Goal: Task Accomplishment & Management: Manage account settings

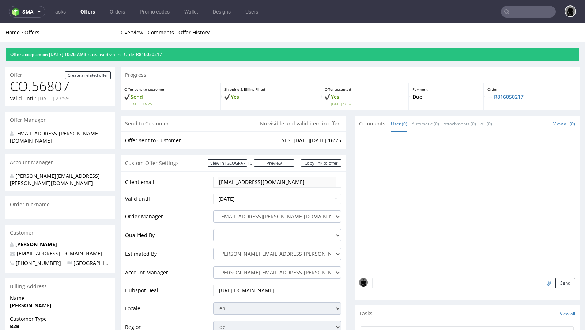
scroll to position [359, 0]
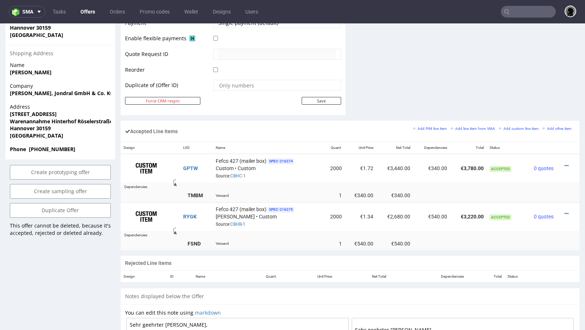
click at [86, 14] on link "Offers" at bounding box center [87, 12] width 23 height 12
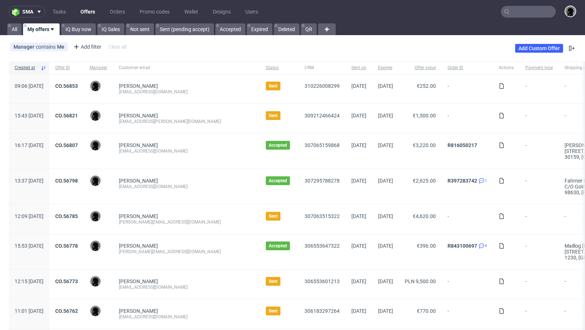
click at [299, 100] on div "310226008299" at bounding box center [322, 88] width 47 height 29
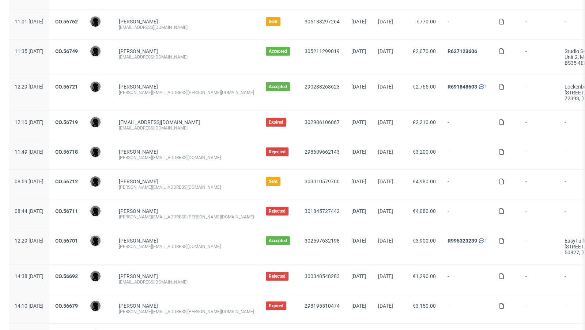
scroll to position [291, 0]
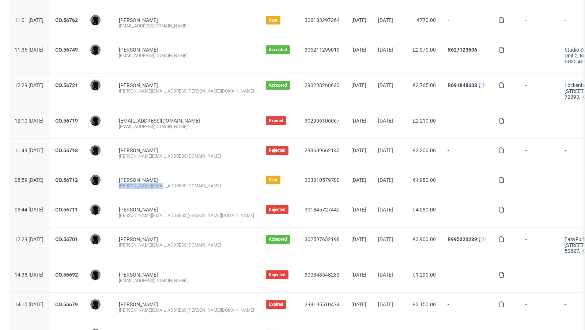
drag, startPoint x: 185, startPoint y: 183, endPoint x: 137, endPoint y: 184, distance: 47.6
click at [137, 184] on div "Alexandru Suba alexandru@ototo.ro" at bounding box center [186, 182] width 147 height 29
copy div "[PERSON_NAME][EMAIL_ADDRESS][DOMAIN_NAME]"
click at [216, 164] on div "Markic Boris boris@quarantini.de" at bounding box center [186, 153] width 147 height 29
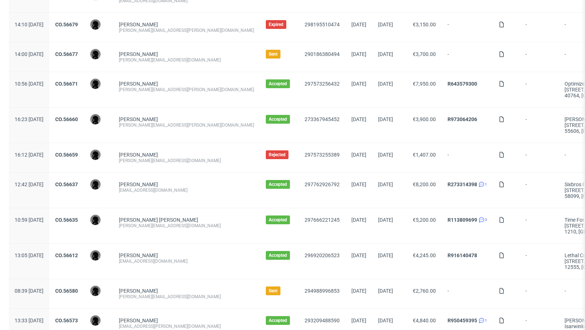
scroll to position [615, 0]
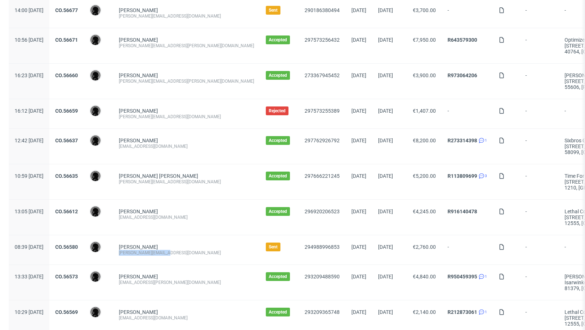
drag, startPoint x: 194, startPoint y: 248, endPoint x: 135, endPoint y: 247, distance: 59.3
click at [135, 247] on div "Tobias Dölger tobias@decus-gmbh.com" at bounding box center [186, 249] width 147 height 29
copy div "Dawid Urbanowicz Tobias Dölger tobias@decus-gmbh.com"
click at [218, 194] on div "Tobar Solorzano Manuel manuel@holzkern.com" at bounding box center [186, 181] width 147 height 35
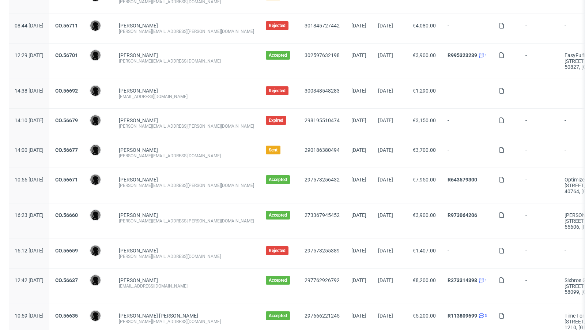
scroll to position [455, 0]
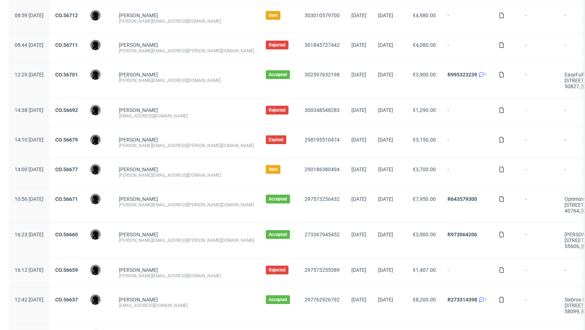
click at [84, 132] on div "CO.56679" at bounding box center [66, 142] width 34 height 29
click at [78, 137] on link "CO.56679" at bounding box center [66, 140] width 23 height 6
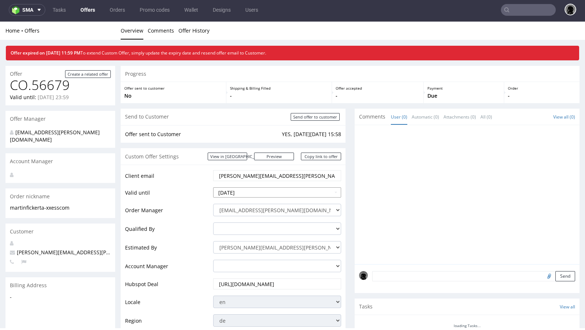
click at [258, 196] on input "[DATE]" at bounding box center [277, 192] width 128 height 10
click at [254, 193] on input "[DATE]" at bounding box center [277, 192] width 128 height 10
click at [189, 190] on td "Valid until" at bounding box center [168, 195] width 86 height 16
click at [245, 188] on input "2025-09-17" at bounding box center [277, 192] width 128 height 10
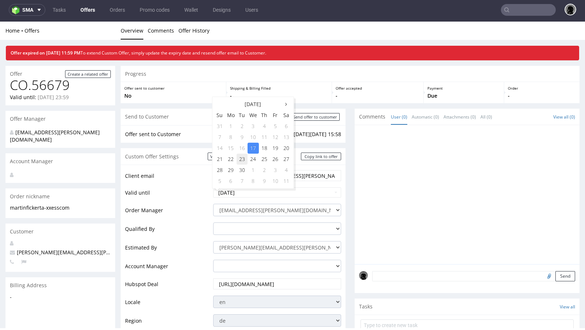
click at [240, 159] on td "23" at bounding box center [242, 159] width 11 height 11
type input "2025-09-23"
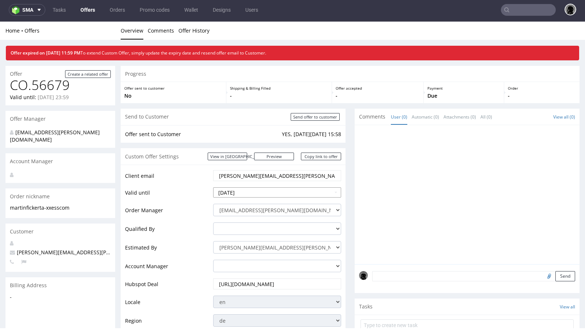
scroll to position [168, 0]
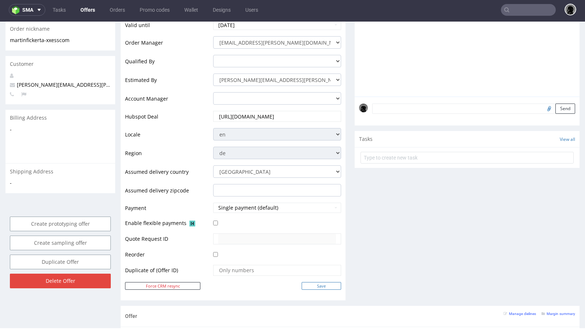
click at [305, 282] on input "Save" at bounding box center [322, 286] width 40 height 8
type input "In progress..."
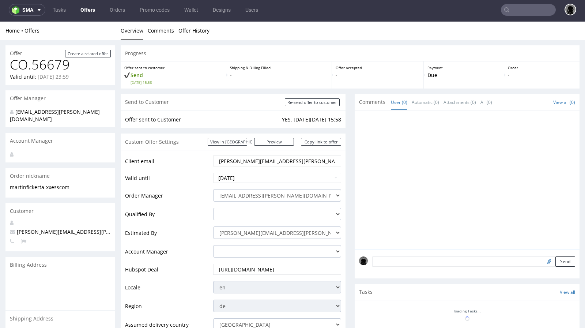
scroll to position [0, 0]
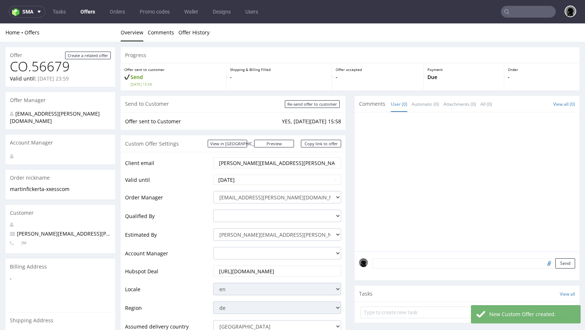
click at [51, 230] on span "[PERSON_NAME][EMAIL_ADDRESS][PERSON_NAME][DOMAIN_NAME]" at bounding box center [97, 233] width 175 height 7
copy span "[PERSON_NAME][EMAIL_ADDRESS][PERSON_NAME][DOMAIN_NAME]"
click at [89, 15] on link "Offers" at bounding box center [87, 12] width 23 height 12
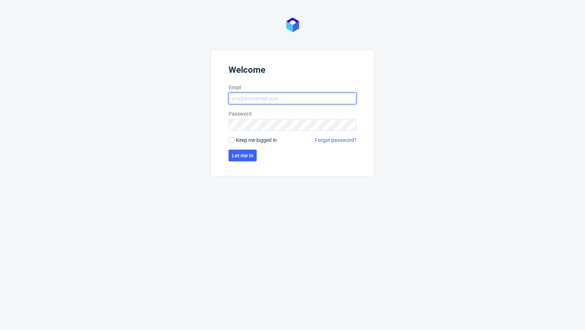
click at [269, 93] on input "Email" at bounding box center [293, 99] width 128 height 12
type input "[EMAIL_ADDRESS][PERSON_NAME][DOMAIN_NAME]"
click at [239, 153] on span "Let me in" at bounding box center [243, 155] width 22 height 5
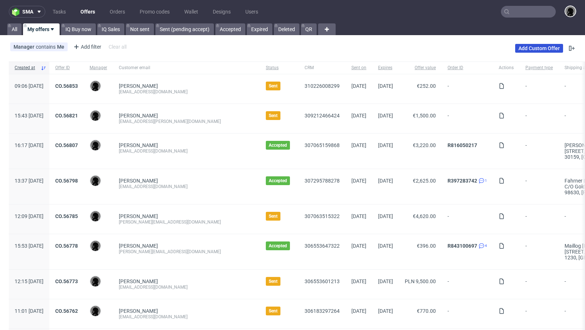
click at [538, 49] on link "Add Custom Offer" at bounding box center [539, 48] width 48 height 9
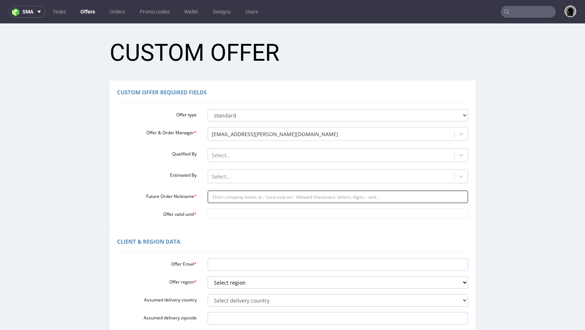
click at [240, 194] on input "Future Order Nickname *" at bounding box center [338, 197] width 261 height 12
paste input "olelocalheroboxde"
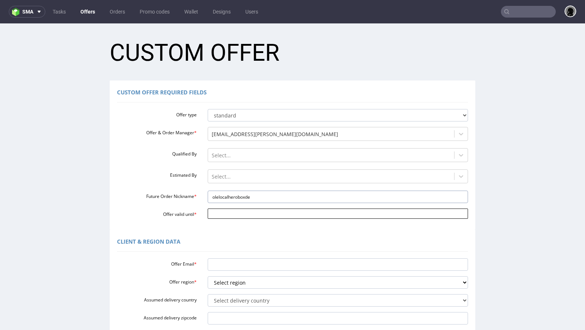
type input "olelocalheroboxde"
click at [234, 215] on input "Offer valid until *" at bounding box center [338, 214] width 261 height 10
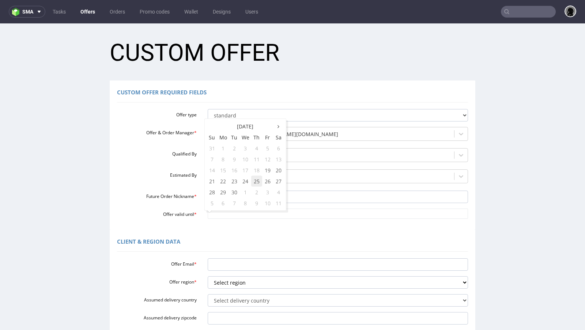
click at [252, 182] on td "25" at bounding box center [256, 181] width 11 height 11
type input "[DATE]"
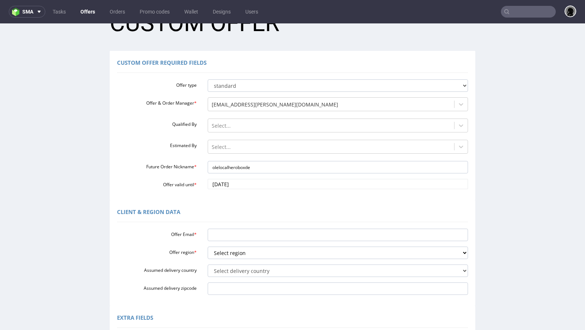
scroll to position [31, 0]
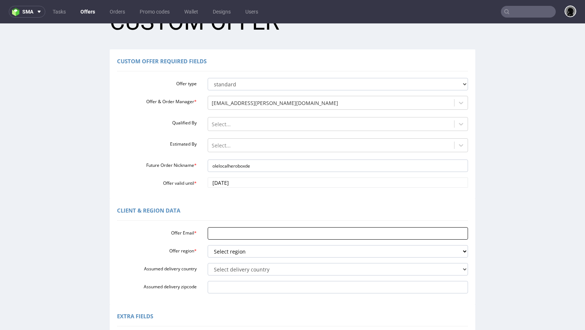
click at [240, 234] on input "Offer Email *" at bounding box center [338, 233] width 261 height 12
paste input "[EMAIL_ADDRESS][DOMAIN_NAME]"
type input "[EMAIL_ADDRESS][DOMAIN_NAME]"
click at [239, 253] on select "Select region eu gb de pl fr it es" at bounding box center [338, 251] width 261 height 12
select select "de"
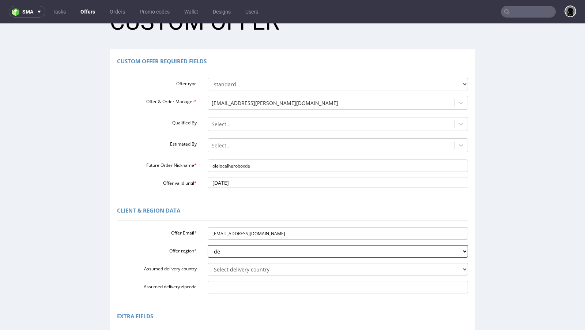
click at [208, 245] on select "Select region eu gb de pl fr it es" at bounding box center [338, 251] width 261 height 12
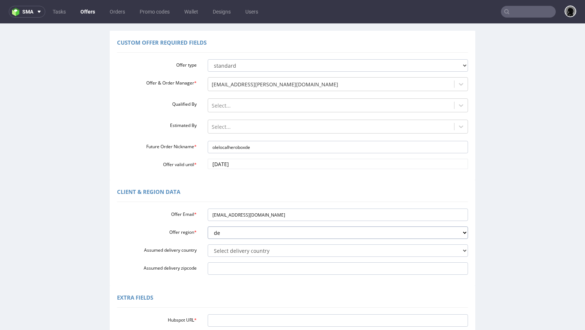
scroll to position [77, 0]
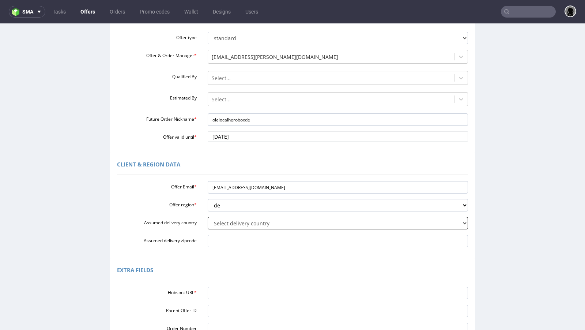
click at [248, 227] on select "Select delivery country Andorra Afghanistan Anguilla Albania Armenia Antarctica…" at bounding box center [338, 223] width 261 height 12
select select "57"
click at [208, 217] on select "Select delivery country Andorra Afghanistan Anguilla Albania Armenia Antarctica…" at bounding box center [338, 223] width 261 height 12
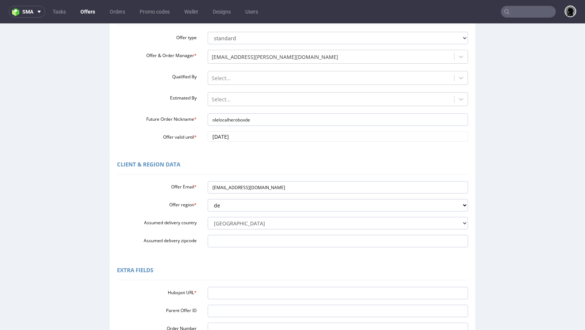
click at [236, 260] on div "Extra Fields Hubspot URL * Parent Offer ID Order Number Account Manager adrian.…" at bounding box center [293, 311] width 366 height 106
click at [228, 299] on input "Hubspot URL *" at bounding box center [338, 293] width 261 height 12
paste input "https://app-eu1.hubspot.com/contacts/25600958/record/0-3/311444273390/"
type input "https://app-eu1.hubspot.com/contacts/25600958/record/0-3/311444273390/"
click at [285, 264] on div "Extra Fields" at bounding box center [292, 272] width 351 height 18
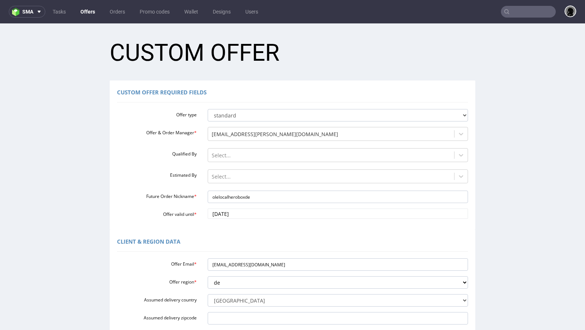
scroll to position [182, 0]
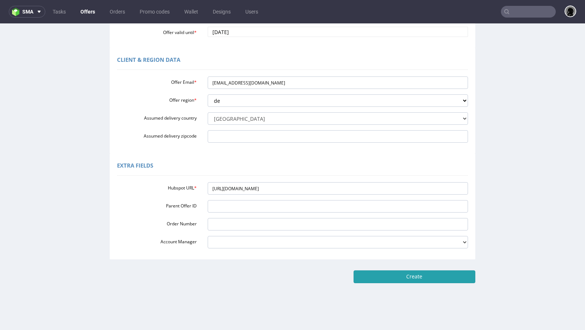
click at [402, 277] on input "Create" at bounding box center [415, 276] width 122 height 12
type input "Please wait..."
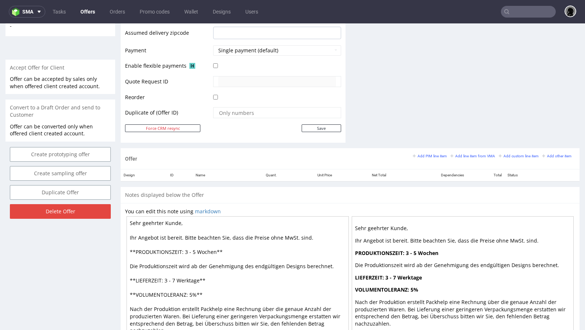
scroll to position [308, 0]
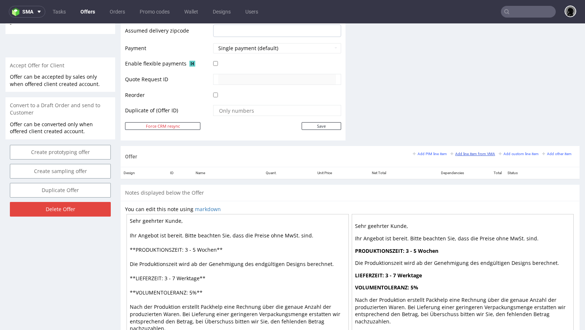
click at [456, 153] on small "Add line item from VMA" at bounding box center [473, 154] width 45 height 4
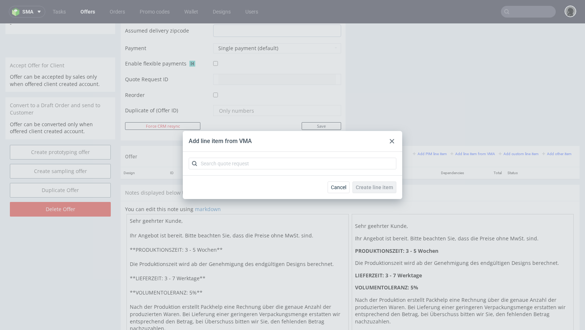
click at [384, 138] on div "Add line item from VMA" at bounding box center [293, 141] width 220 height 21
click at [393, 142] on use at bounding box center [392, 141] width 4 height 4
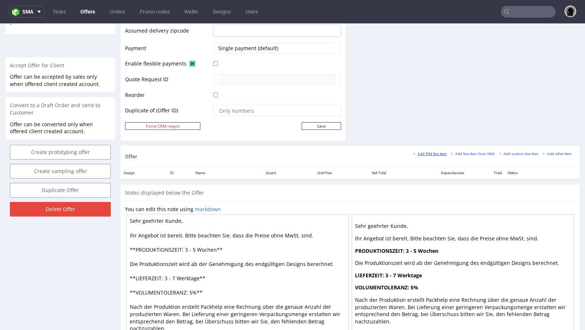
click at [419, 153] on small "Add PIM line item" at bounding box center [430, 154] width 34 height 4
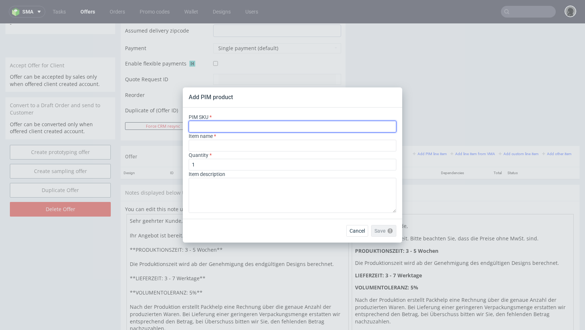
click at [216, 126] on input "text" at bounding box center [293, 127] width 208 height 12
paste input "box--mailer-box-plain--62--cardboard-natural--no-print--foil-none"
type input "box--mailer-box-plain--62--cardboard-natural--no-print--foil-none"
type input "Scatole postali senza stampa"
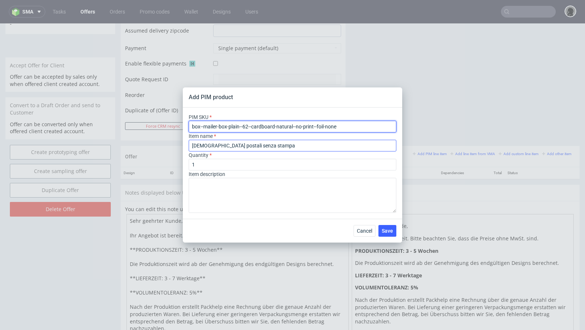
type input "box--mailer-box-plain--62--cardboard-natural--no-print--foil-none"
drag, startPoint x: 262, startPoint y: 144, endPoint x: 154, endPoint y: 141, distance: 108.3
click at [154, 141] on div "Add PIM product PIM SKU box--mailer-box-plain--62--cardboard-natural--no-print-…" at bounding box center [292, 165] width 585 height 330
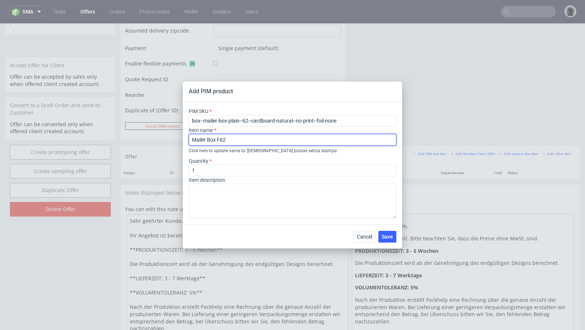
type input "Mailer Box F62"
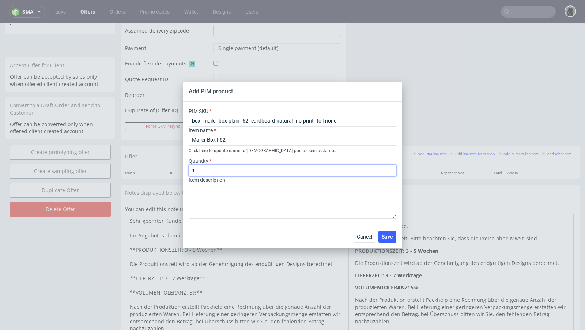
click at [213, 172] on input "1" at bounding box center [293, 171] width 208 height 12
type input "3000"
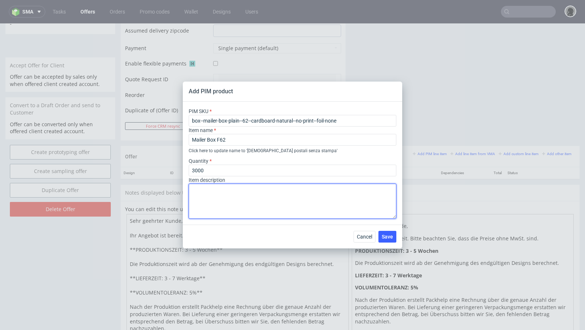
click at [273, 199] on textarea at bounding box center [293, 201] width 208 height 35
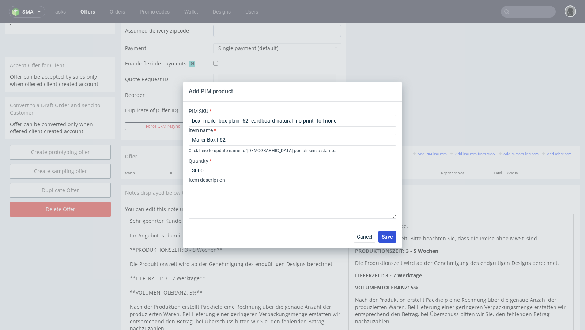
click at [385, 236] on span "Save" at bounding box center [387, 236] width 11 height 5
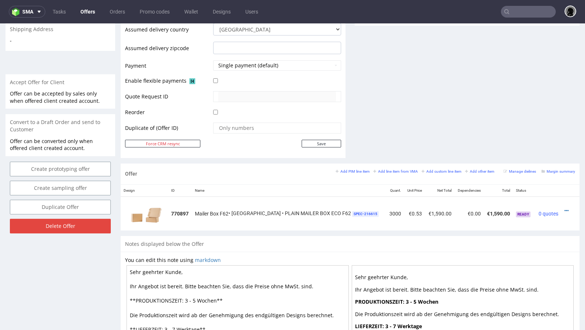
scroll to position [294, 0]
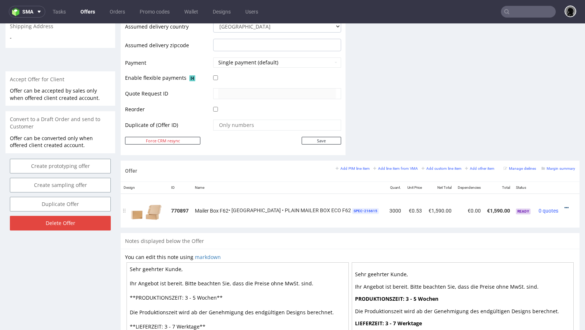
click at [565, 205] on icon at bounding box center [567, 207] width 4 height 5
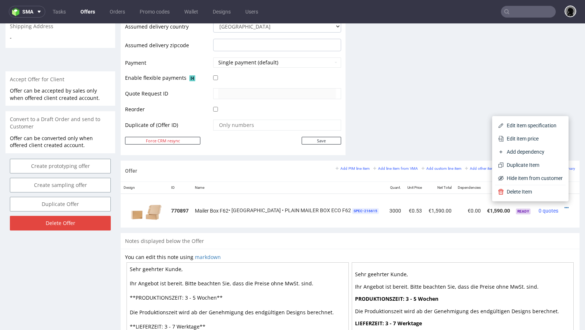
click at [440, 244] on div "Notes displayed below the Offer" at bounding box center [350, 241] width 459 height 16
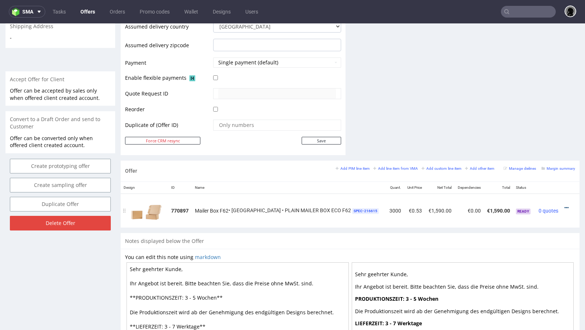
click at [565, 205] on icon at bounding box center [567, 207] width 4 height 5
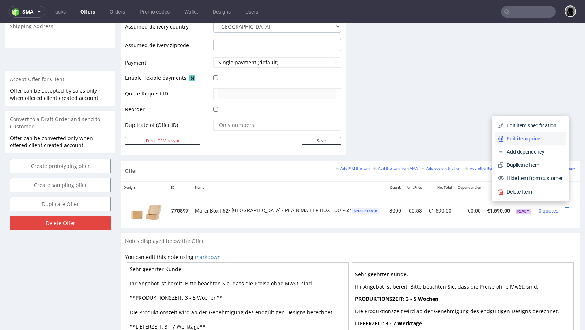
click at [530, 138] on span "Edit item price" at bounding box center [533, 138] width 59 height 7
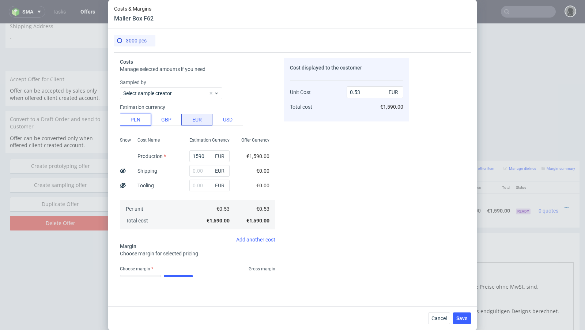
click at [138, 120] on button "PLN" at bounding box center [135, 120] width 31 height 12
type input "0.12"
click at [198, 154] on input "1590" at bounding box center [210, 156] width 40 height 12
paste input "216"
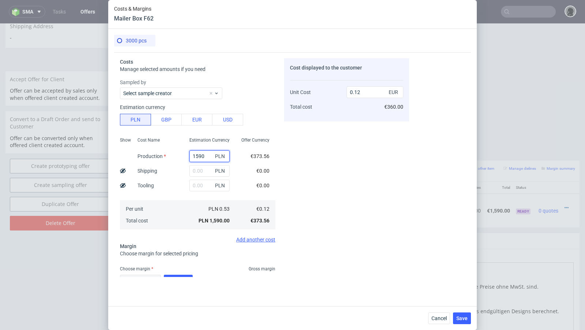
type input "2160"
type input "0.17"
type input "2160"
click at [315, 162] on div "Cost displayed to the customer Unit Cost Total cost 0.17 EUR €510.00" at bounding box center [346, 167] width 125 height 219
click at [198, 170] on input "text" at bounding box center [210, 171] width 40 height 12
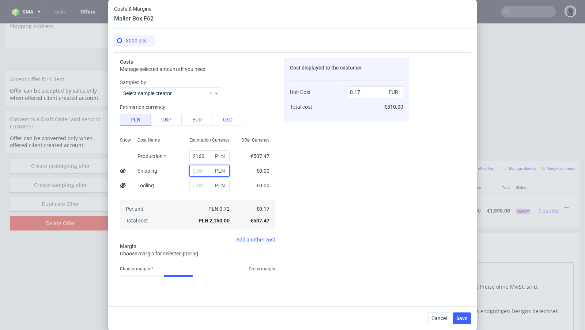
paste input "660"
type input "660"
type input "0.22"
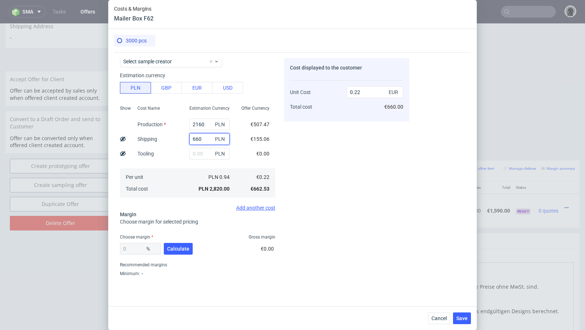
scroll to position [35, 0]
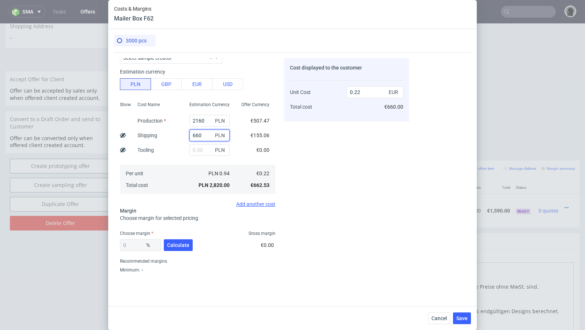
type input "660"
click at [175, 236] on div "0 % Calculate" at bounding box center [157, 246] width 74 height 20
click at [175, 243] on span "Calculate" at bounding box center [178, 245] width 22 height 5
type input "42.1"
type input "0.38"
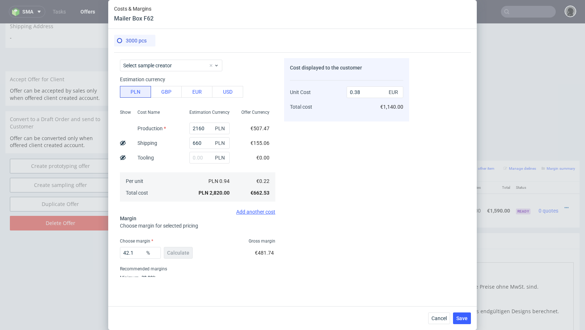
scroll to position [48, 0]
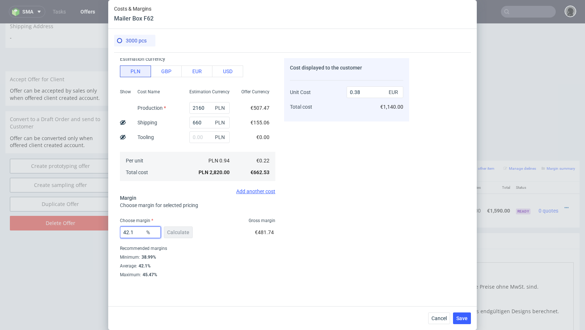
drag, startPoint x: 139, startPoint y: 230, endPoint x: 78, endPoint y: 231, distance: 61.1
click at [79, 231] on div "Costs & Margins Mailer Box F62 3000 pcs Costs Manage selected amounts if you ne…" at bounding box center [292, 165] width 585 height 330
type input "55"
type input "0.49"
click at [325, 210] on div "Cost displayed to the customer Unit Cost Total cost 0.49 EUR €1,470.00" at bounding box center [346, 167] width 125 height 219
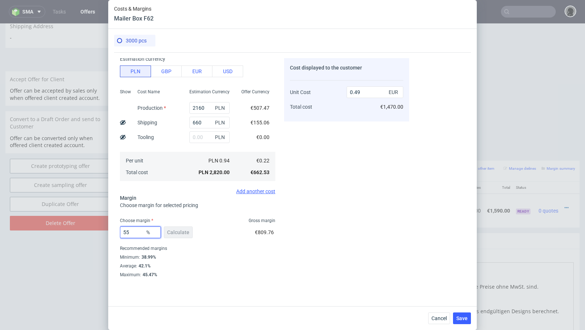
click at [138, 233] on input "55" at bounding box center [140, 232] width 41 height 12
type input "55.9"
type input "0.5"
type input "55.5"
type input "0.49"
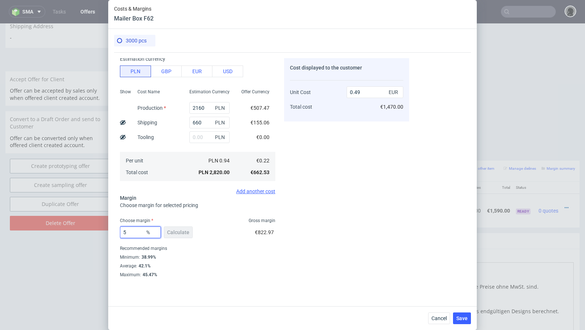
type input "54"
type input "0.48"
type input "54.8"
type input "0.49"
type input "54.6"
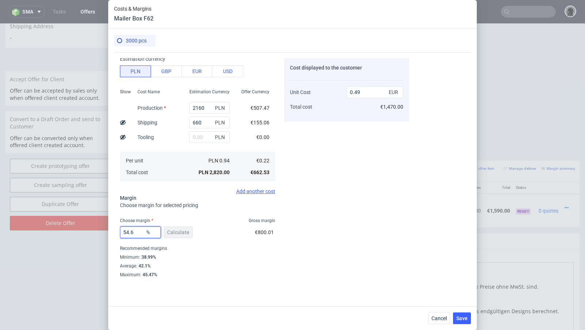
type input "0.48"
type input "54.66"
type input "0.49"
type input "54.62"
type input "0.48"
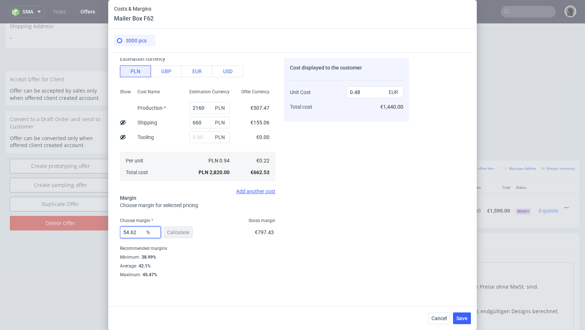
type input "54.62"
click at [189, 239] on div "54.62 % Calculate" at bounding box center [157, 234] width 74 height 20
click at [464, 319] on span "Save" at bounding box center [462, 318] width 11 height 5
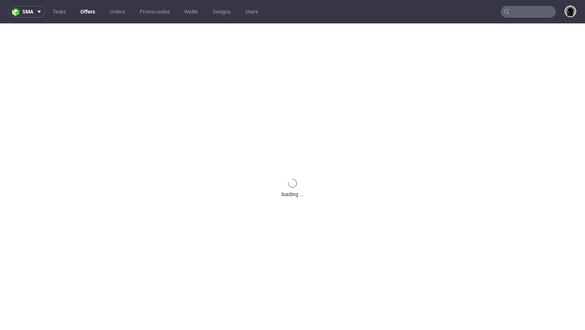
scroll to position [0, 0]
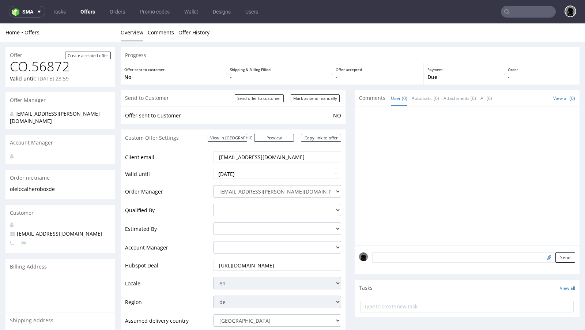
click at [244, 157] on input "ole@localherobox.de" at bounding box center [277, 157] width 118 height 10
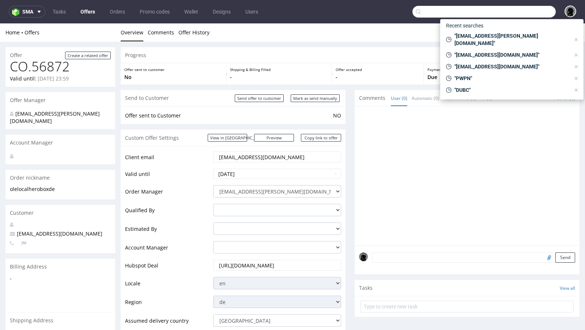
click at [514, 12] on input "text" at bounding box center [484, 12] width 143 height 12
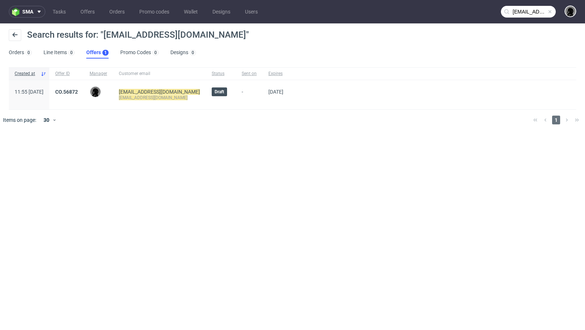
click at [518, 16] on input "ole@localherobox.de" at bounding box center [528, 12] width 55 height 12
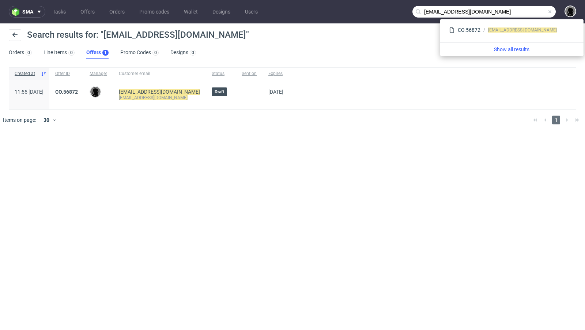
drag, startPoint x: 430, startPoint y: 12, endPoint x: 401, endPoint y: 10, distance: 29.7
click at [401, 10] on nav "sma Tasks Offers Orders Promo codes Wallet Designs Users ole@localherobox.de" at bounding box center [292, 11] width 585 height 23
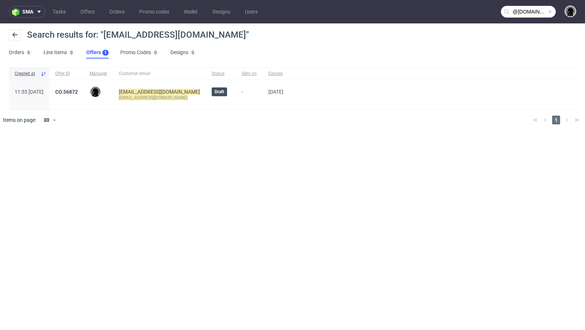
type input "@localherobox.de"
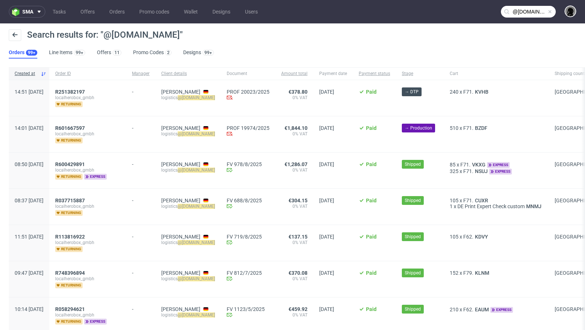
drag, startPoint x: 237, startPoint y: 97, endPoint x: 183, endPoint y: 98, distance: 53.8
click at [183, 98] on div "Sebastian Raue logistics @localherobox.de" at bounding box center [187, 98] width 65 height 36
copy div "logistics @localherobox.de"
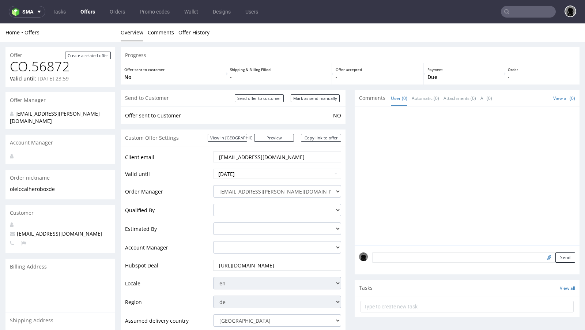
click at [242, 157] on input "ole@localherobox.de" at bounding box center [277, 157] width 118 height 10
paste input "logistics"
type input "logistics@localherobox.de"
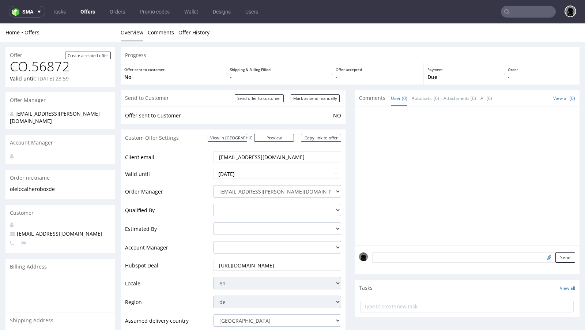
click at [170, 190] on td "Order Manager" at bounding box center [168, 193] width 86 height 19
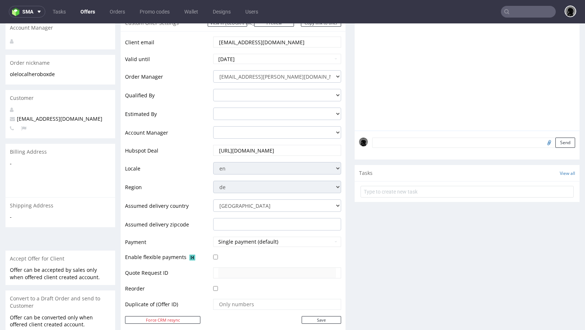
scroll to position [189, 0]
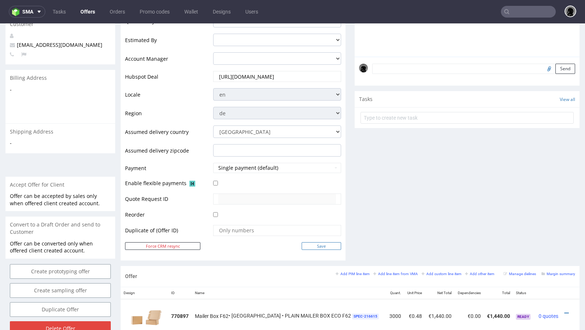
click at [324, 242] on input "Save" at bounding box center [322, 246] width 40 height 8
type input "In progress..."
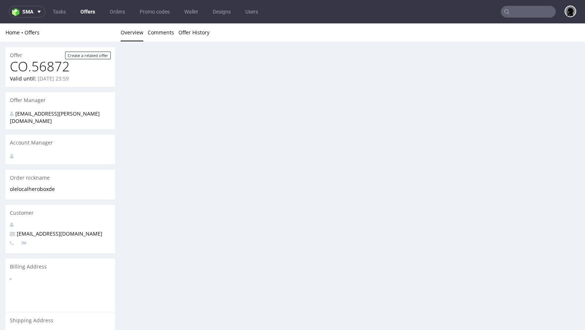
scroll to position [0, 0]
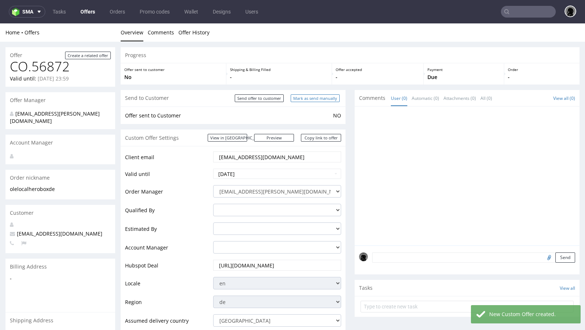
click at [301, 98] on input "Mark as send manually" at bounding box center [315, 98] width 49 height 8
type input "In progress..."
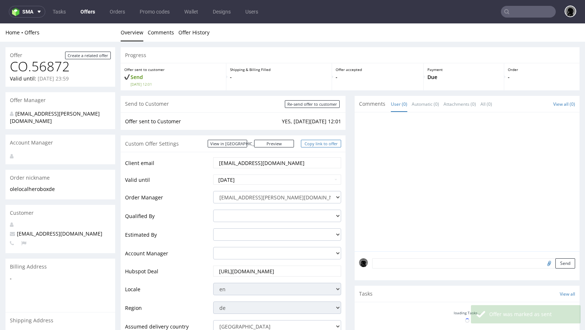
click at [313, 140] on link "Copy link to offer" at bounding box center [321, 144] width 40 height 8
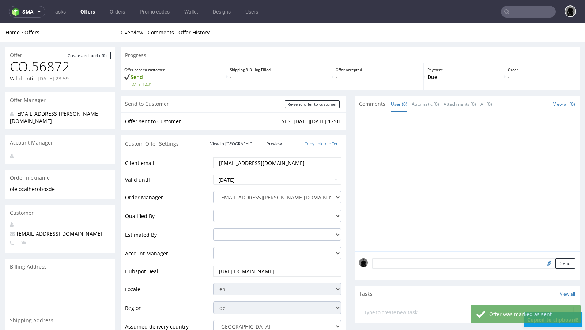
click at [313, 140] on link "Copy link to offer" at bounding box center [321, 144] width 40 height 8
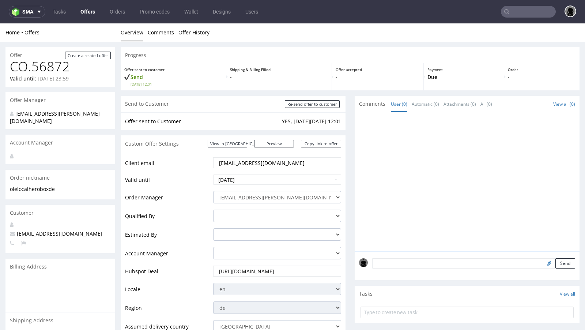
click at [273, 163] on input "[EMAIL_ADDRESS][DOMAIN_NAME]" at bounding box center [277, 163] width 118 height 10
click at [84, 8] on link "Offers" at bounding box center [87, 12] width 23 height 12
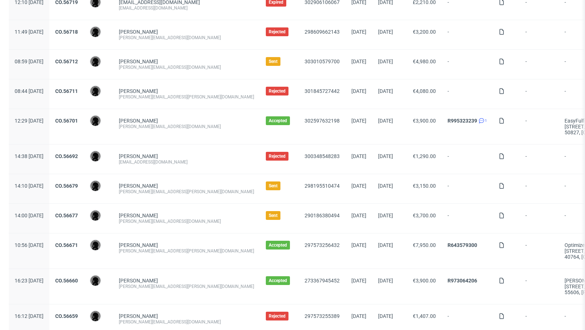
scroll to position [445, 0]
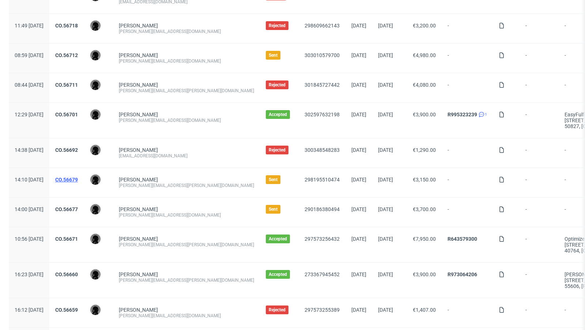
click at [78, 177] on link "CO.56679" at bounding box center [66, 180] width 23 height 6
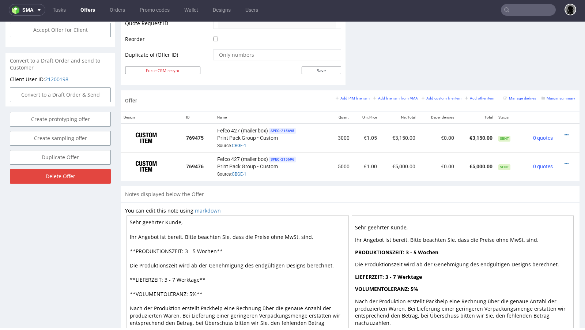
scroll to position [366, 0]
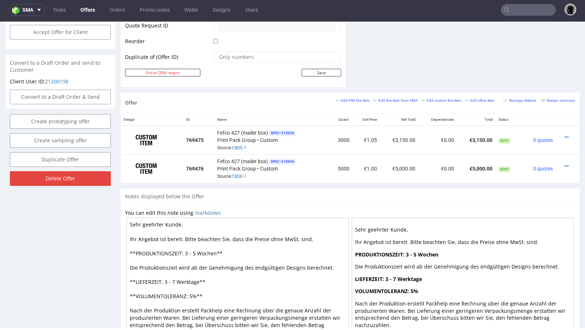
click at [86, 11] on link "Offers" at bounding box center [87, 10] width 23 height 12
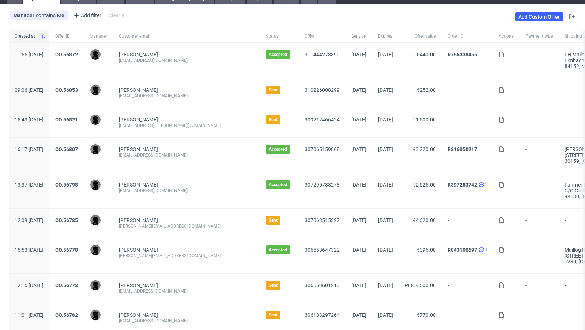
scroll to position [42, 0]
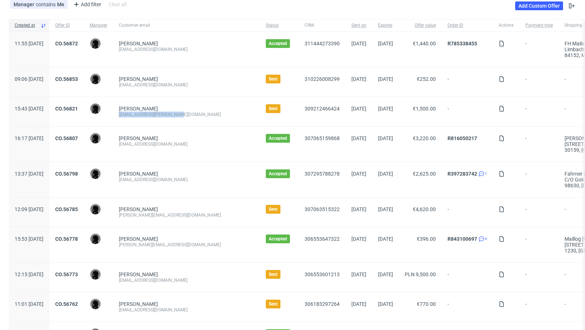
drag, startPoint x: 196, startPoint y: 112, endPoint x: 140, endPoint y: 116, distance: 56.1
click at [140, 116] on div "Christof Müller christof.mueller@schabi.ch" at bounding box center [186, 111] width 147 height 29
copy div "[EMAIL_ADDRESS][PERSON_NAME][DOMAIN_NAME]"
click at [158, 108] on link "[PERSON_NAME]" at bounding box center [138, 109] width 39 height 6
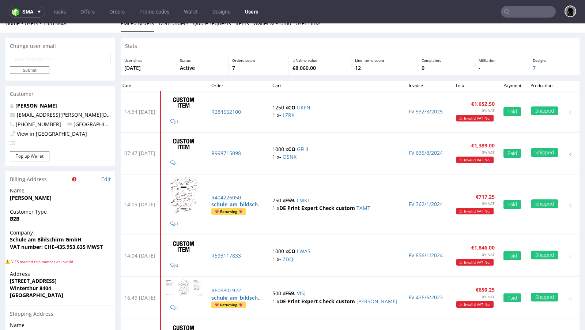
scroll to position [10, 0]
drag, startPoint x: 54, startPoint y: 125, endPoint x: 17, endPoint y: 125, distance: 37.0
click at [17, 125] on p "+41788038834 Switzerland" at bounding box center [60, 123] width 101 height 7
copy span "+41788038834"
click at [281, 41] on div "Stats" at bounding box center [350, 46] width 459 height 16
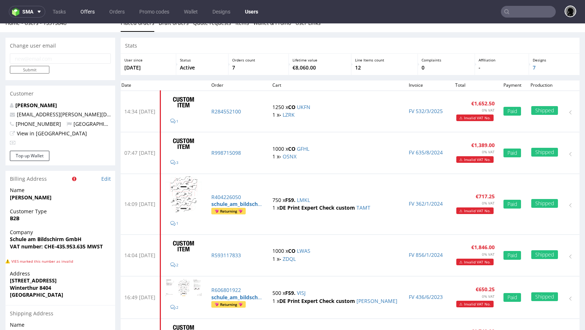
click at [83, 16] on link "Offers" at bounding box center [87, 12] width 23 height 12
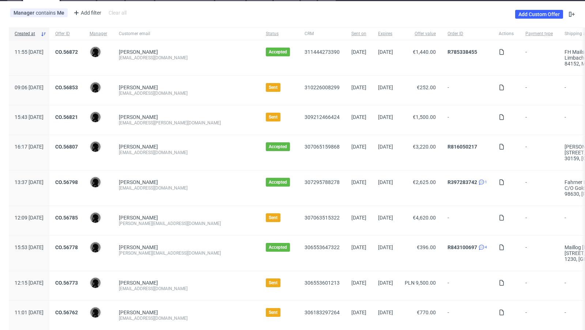
scroll to position [46, 0]
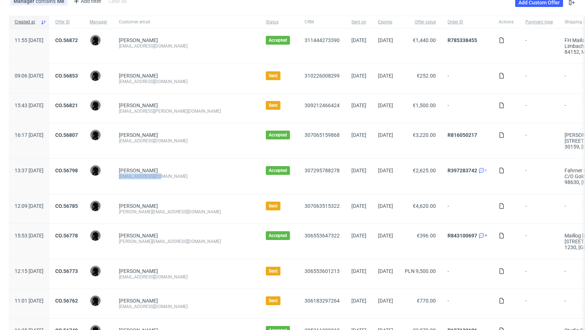
drag, startPoint x: 185, startPoint y: 174, endPoint x: 140, endPoint y: 176, distance: 45.4
click at [140, 176] on div "Dominik Schulz ds@goldkindchen.de" at bounding box center [186, 176] width 147 height 35
copy div "[EMAIL_ADDRESS][DOMAIN_NAME]"
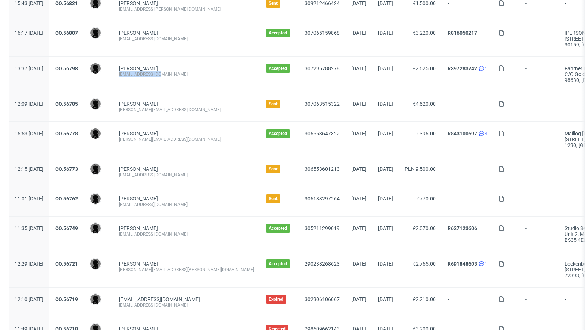
scroll to position [0, 0]
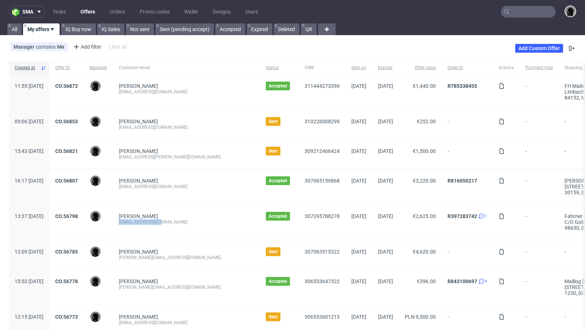
click at [87, 14] on link "Offers" at bounding box center [87, 12] width 23 height 12
click at [524, 48] on link "Add Custom Offer" at bounding box center [539, 48] width 48 height 9
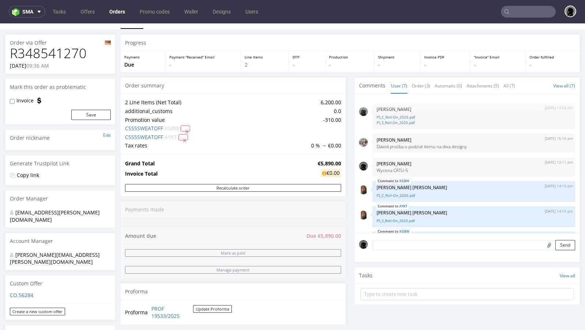
scroll to position [60, 0]
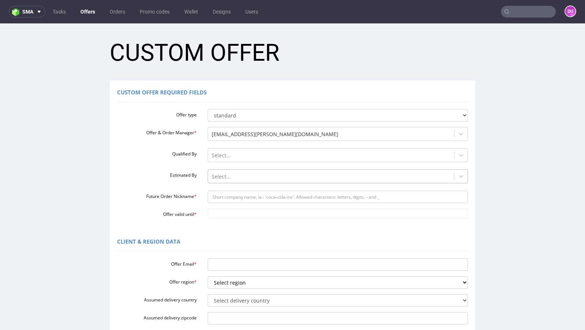
click at [229, 176] on div at bounding box center [331, 176] width 239 height 9
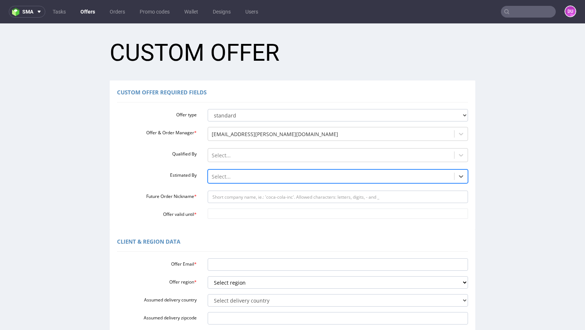
click at [229, 175] on div at bounding box center [331, 176] width 239 height 9
click at [85, 8] on link "Offers" at bounding box center [87, 12] width 23 height 12
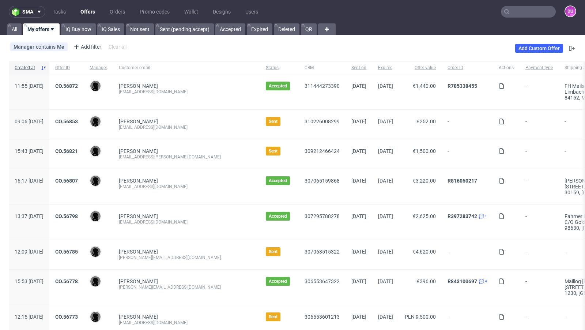
click at [85, 8] on link "Offers" at bounding box center [87, 12] width 23 height 12
click at [78, 148] on link "CO.56821" at bounding box center [66, 151] width 23 height 6
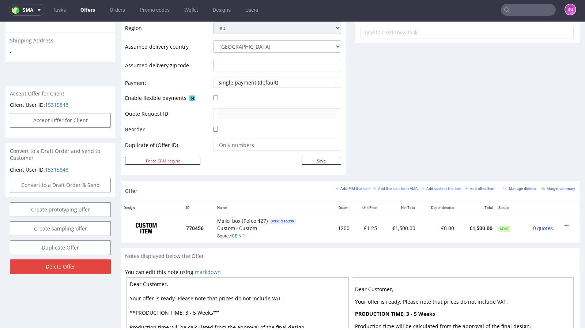
scroll to position [288, 0]
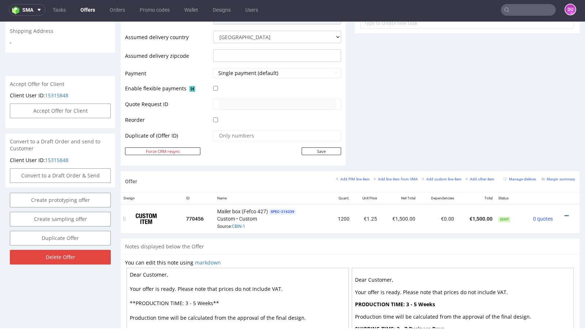
click at [565, 213] on icon at bounding box center [567, 215] width 4 height 5
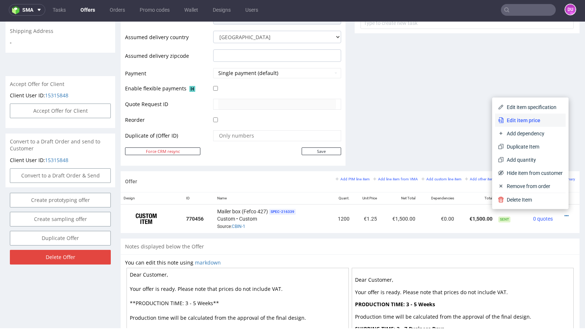
click at [516, 121] on span "Edit item price" at bounding box center [533, 120] width 59 height 7
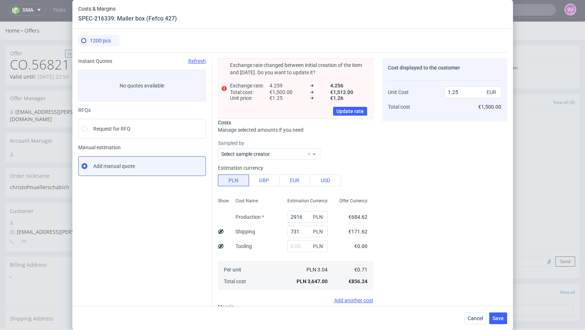
scroll to position [0, 0]
click at [293, 217] on input "2916" at bounding box center [308, 217] width 40 height 12
paste input "472"
type input "2472"
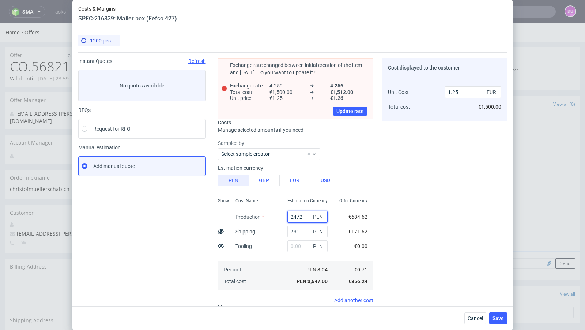
type input "1.1"
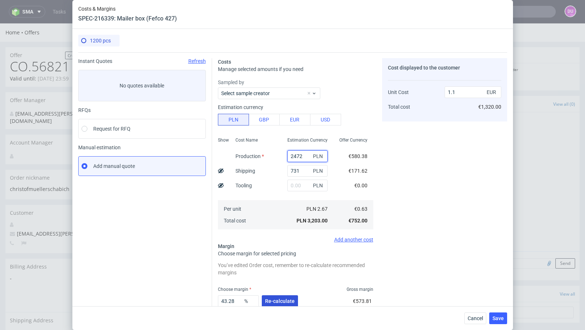
type input "2472"
click at [287, 300] on span "Re-calculate" at bounding box center [280, 301] width 30 height 5
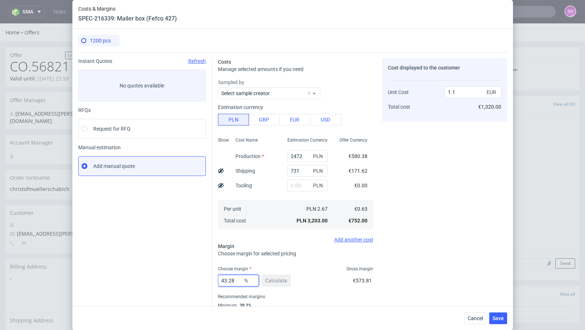
drag, startPoint x: 235, startPoint y: 278, endPoint x: 180, endPoint y: 277, distance: 55.2
click at [180, 277] on div "Instant Quotes Refresh No quotes available RFQs Request for RFQ Manual estimati…" at bounding box center [292, 189] width 429 height 274
type input "52"
type input "1.3"
type input "51"
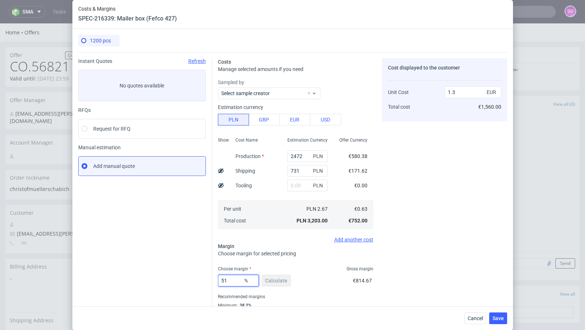
type input "1.28"
type input "50"
type input "1.25"
type input "50.5"
type input "1.26"
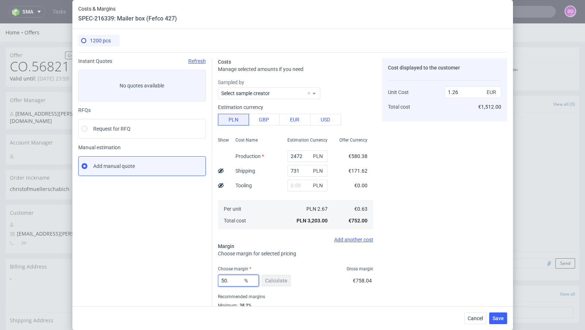
type input "50.1"
type input "1.25"
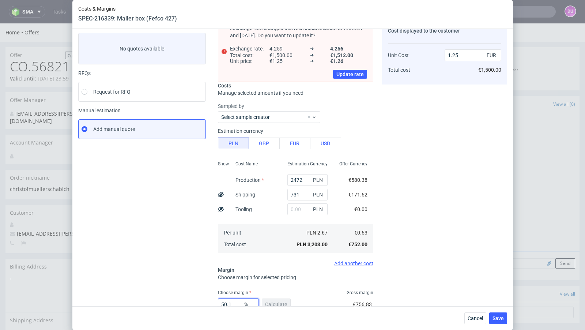
type input "50.19"
type input "1.26"
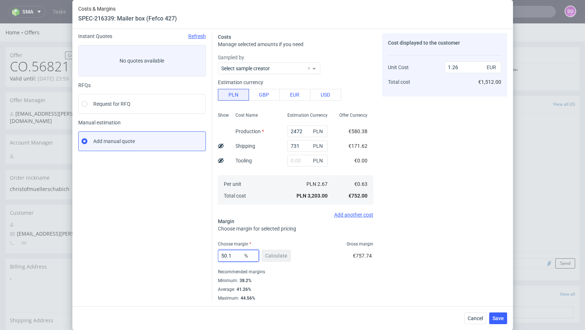
type input "50.18"
type input "1.25"
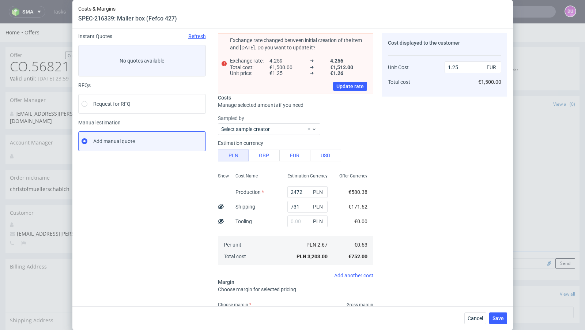
scroll to position [37, 0]
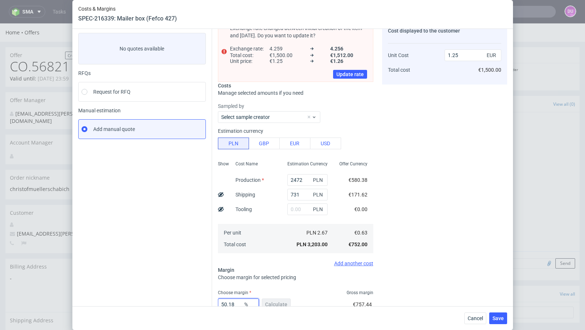
type input "50.18"
click at [136, 256] on div "Instant Quotes Refresh No quotes available RFQs Request for RFQ Manual estimati…" at bounding box center [145, 185] width 134 height 329
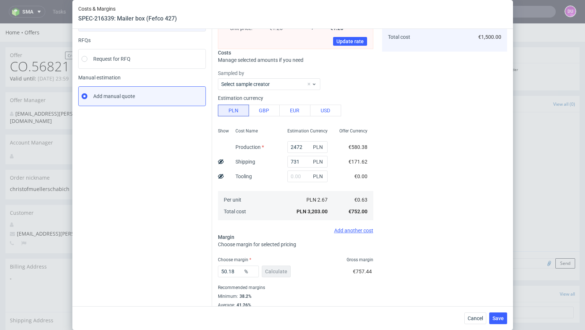
scroll to position [85, 0]
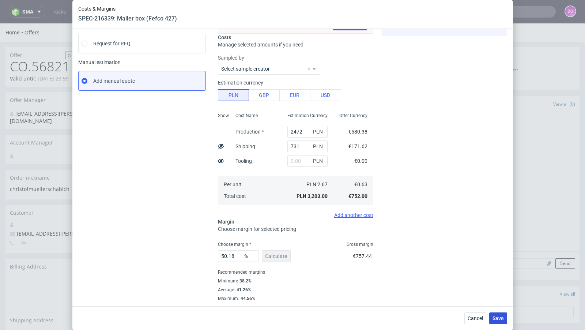
click at [498, 318] on span "Save" at bounding box center [498, 318] width 11 height 5
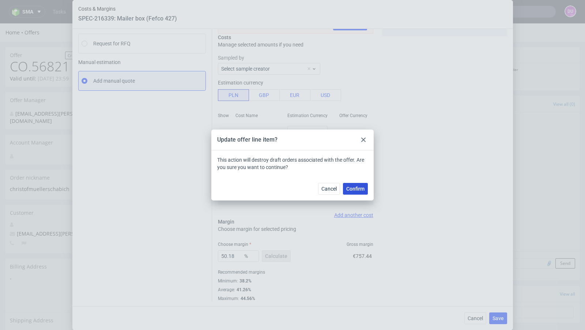
click at [362, 189] on span "Confirm" at bounding box center [355, 188] width 18 height 5
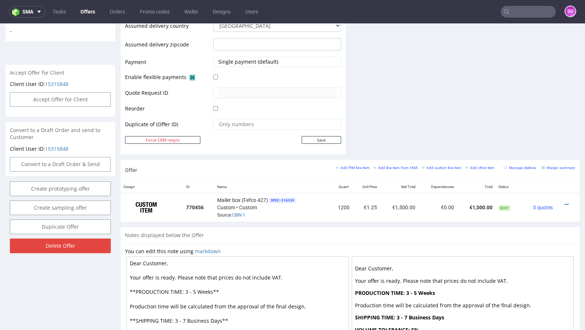
scroll to position [0, 0]
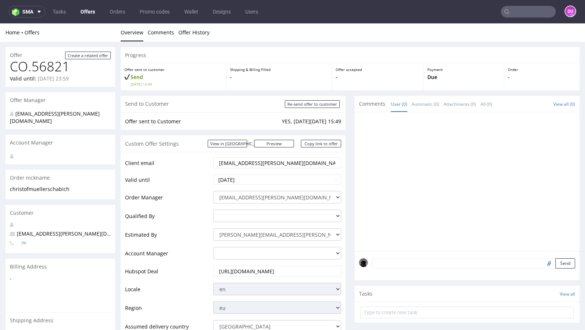
click at [83, 11] on link "Offers" at bounding box center [87, 12] width 23 height 12
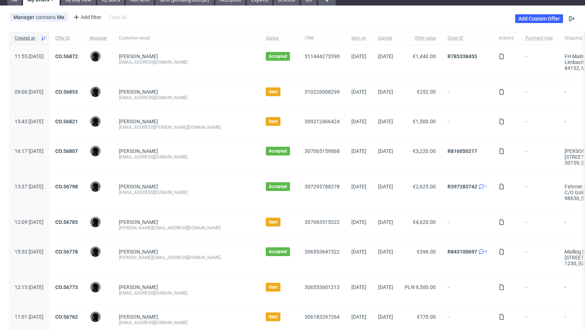
scroll to position [50, 0]
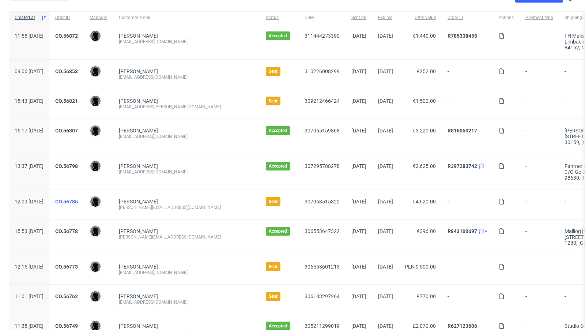
click at [78, 200] on link "CO.56785" at bounding box center [66, 202] width 23 height 6
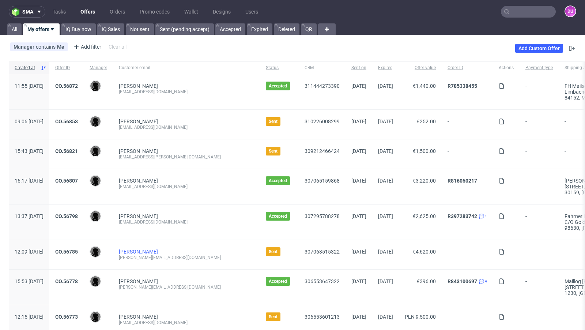
click at [158, 249] on link "[PERSON_NAME]" at bounding box center [138, 252] width 39 height 6
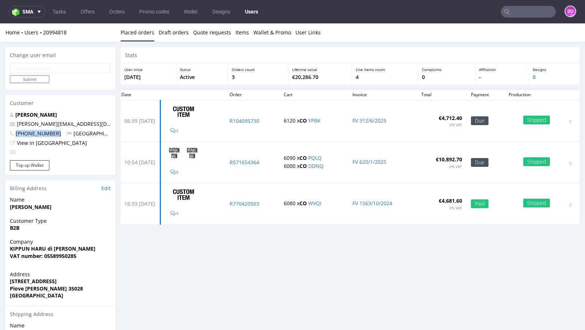
drag, startPoint x: 56, startPoint y: 133, endPoint x: 13, endPoint y: 134, distance: 43.5
click at [13, 134] on p "[PHONE_NUMBER] [GEOGRAPHIC_DATA]" at bounding box center [60, 133] width 101 height 7
copy span "[PHONE_NUMBER]"
click at [241, 245] on div "Stats User since [DATE] Status Active Orders count 3 Lifetime value €20,286.70 …" at bounding box center [350, 230] width 459 height 366
drag, startPoint x: 77, startPoint y: 125, endPoint x: 18, endPoint y: 122, distance: 59.3
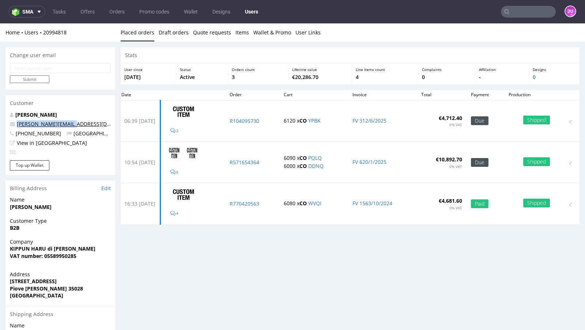
click at [18, 122] on p "[PERSON_NAME][EMAIL_ADDRESS][DOMAIN_NAME]" at bounding box center [60, 123] width 101 height 7
copy link "[PERSON_NAME][EMAIL_ADDRESS][DOMAIN_NAME]"
click at [84, 11] on link "Offers" at bounding box center [87, 12] width 23 height 12
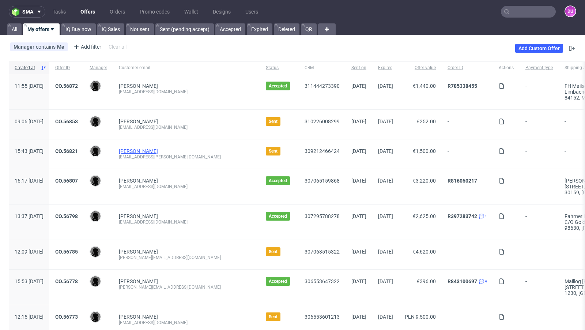
click at [158, 148] on link "[PERSON_NAME]" at bounding box center [138, 151] width 39 height 6
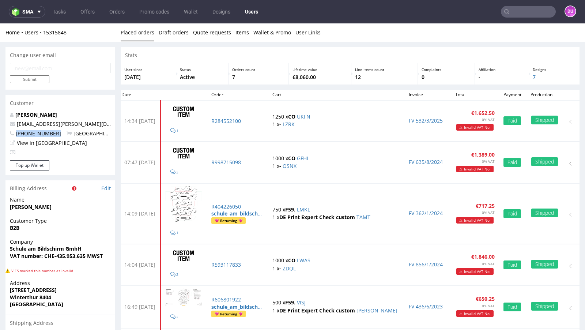
drag, startPoint x: 53, startPoint y: 134, endPoint x: 16, endPoint y: 134, distance: 36.6
click at [16, 134] on p "[PHONE_NUMBER] [GEOGRAPHIC_DATA]" at bounding box center [60, 133] width 101 height 7
copy span "[PHONE_NUMBER]"
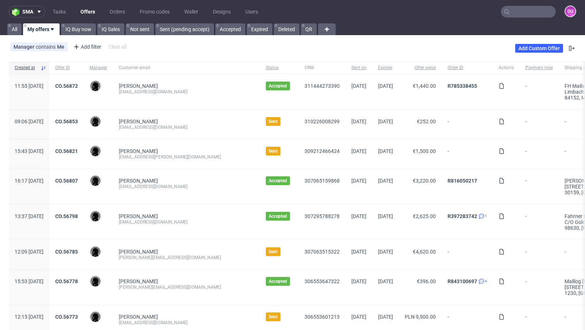
click at [84, 146] on div "CO.56821" at bounding box center [66, 153] width 34 height 29
click at [78, 151] on link "CO.56821" at bounding box center [66, 151] width 23 height 6
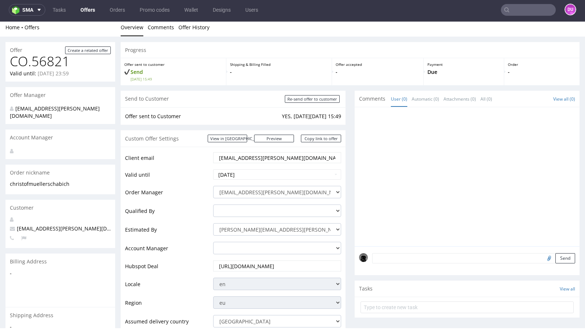
scroll to position [3, 0]
click at [311, 141] on link "Copy link to offer" at bounding box center [321, 139] width 40 height 8
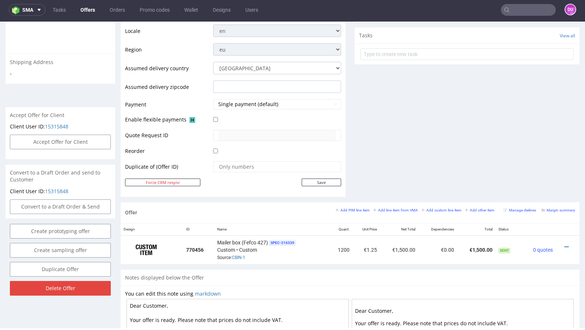
scroll to position [256, 0]
click at [69, 135] on button "Accept Offer for Client" at bounding box center [60, 142] width 101 height 15
select select "43"
select select "501"
select select "b2b"
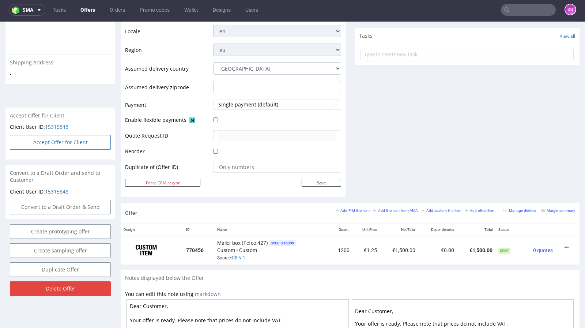
select select "43"
select select "501"
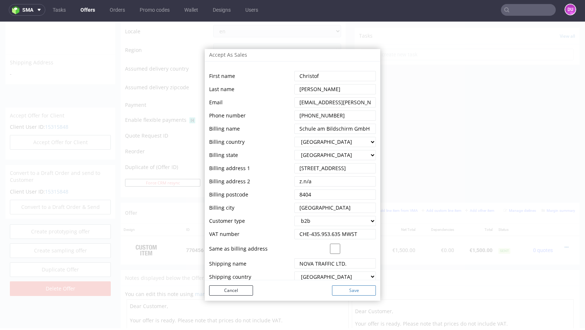
click at [353, 291] on button "Save" at bounding box center [354, 290] width 44 height 10
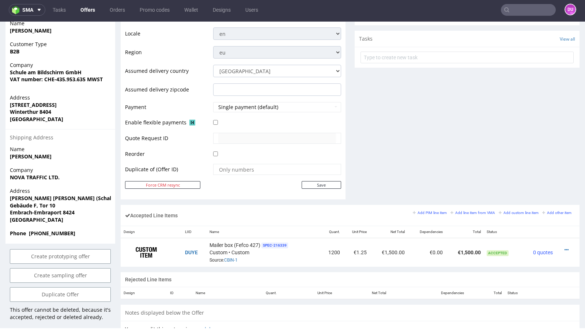
scroll to position [276, 0]
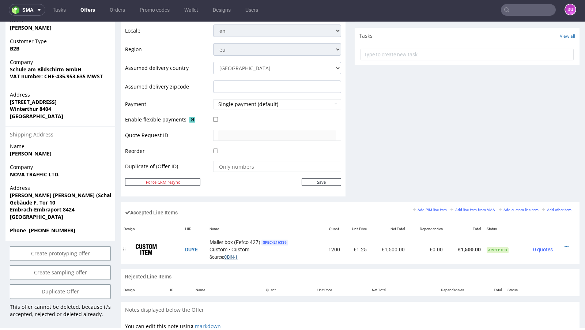
click at [232, 256] on link "CBIN-1" at bounding box center [231, 257] width 14 height 5
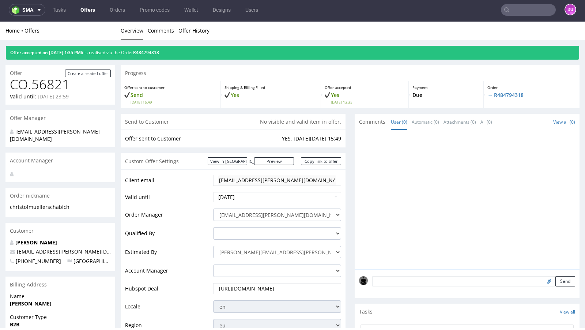
click at [521, 12] on input "text" at bounding box center [528, 10] width 55 height 12
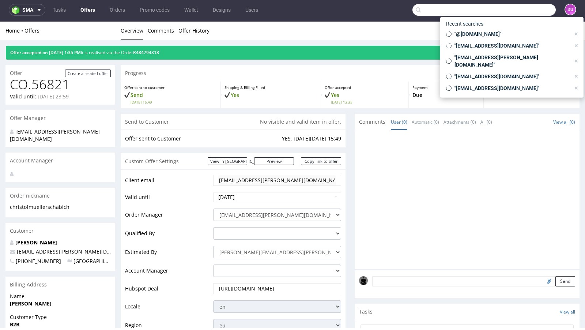
paste input "UKFN"
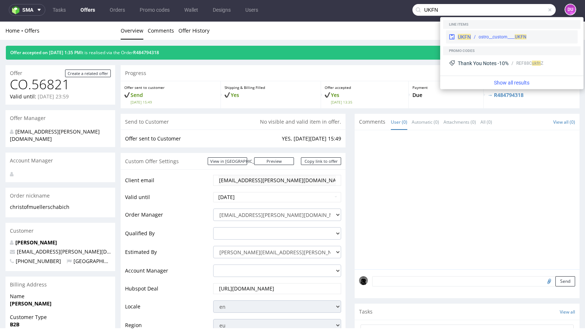
type input "UKFN"
click at [463, 34] on span "UKFN" at bounding box center [464, 37] width 13 height 6
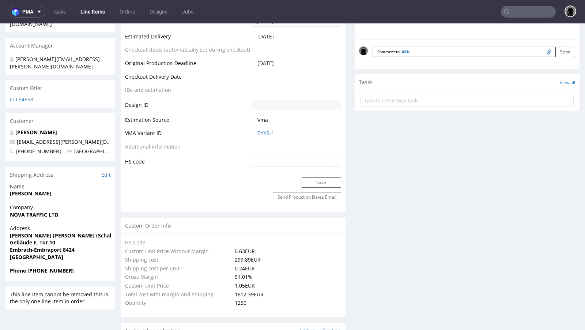
select select "in_progress"
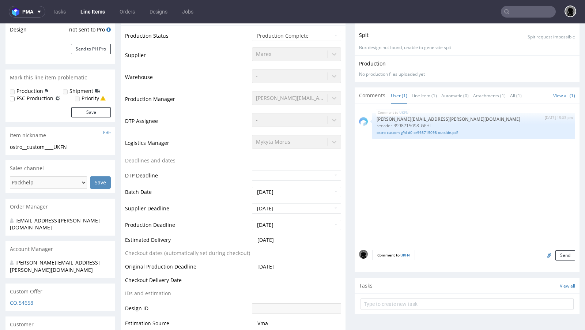
scroll to position [150, 0]
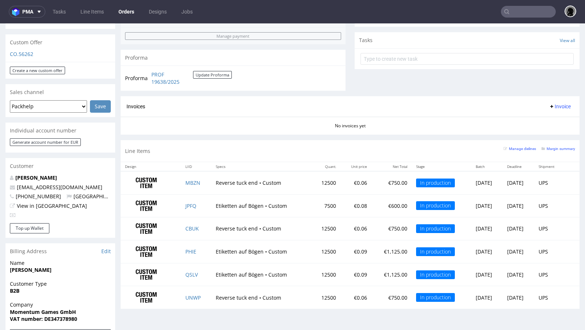
scroll to position [256, 0]
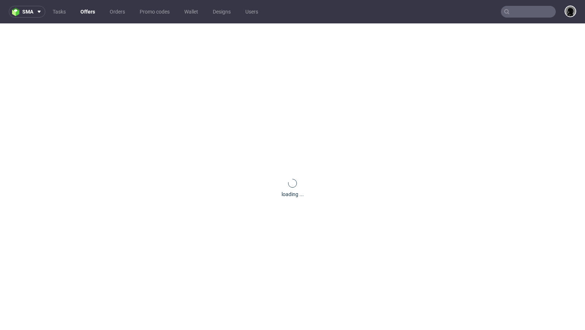
click at [93, 13] on link "Offers" at bounding box center [87, 12] width 23 height 12
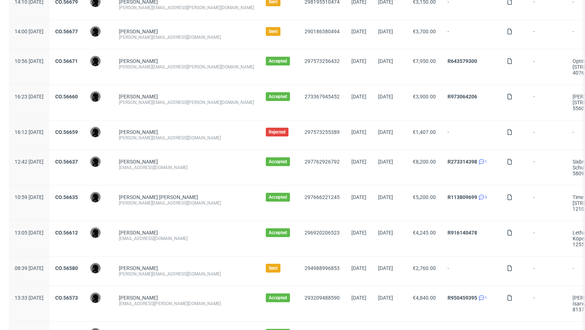
scroll to position [644, 0]
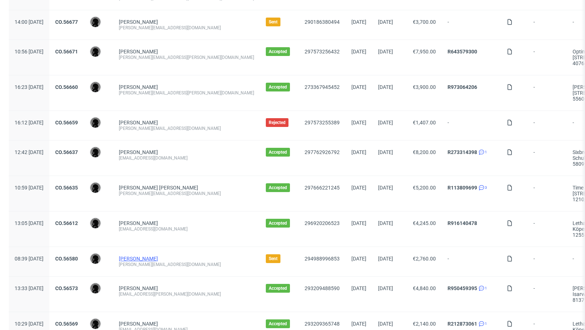
click at [151, 256] on link "[PERSON_NAME]" at bounding box center [138, 259] width 39 height 6
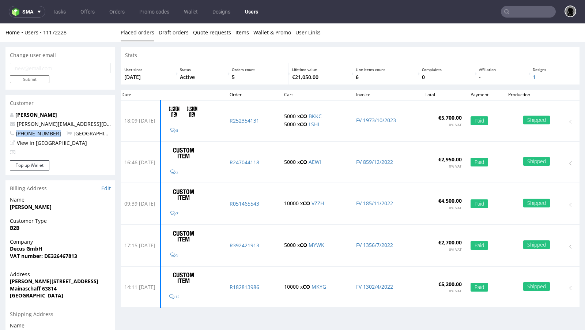
drag, startPoint x: 59, startPoint y: 134, endPoint x: 16, endPoint y: 132, distance: 42.5
click at [16, 132] on p "+4915122686600 Germany" at bounding box center [60, 133] width 101 height 7
copy span "+4915122686600"
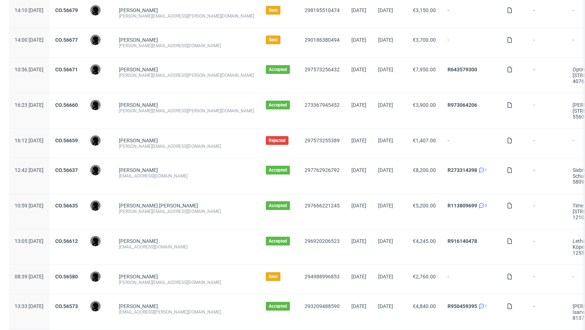
scroll to position [632, 0]
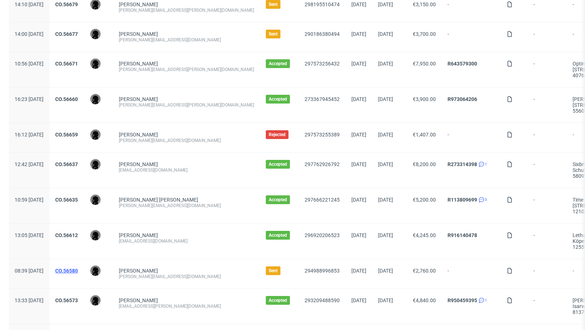
click at [78, 268] on link "CO.56580" at bounding box center [66, 271] width 23 height 6
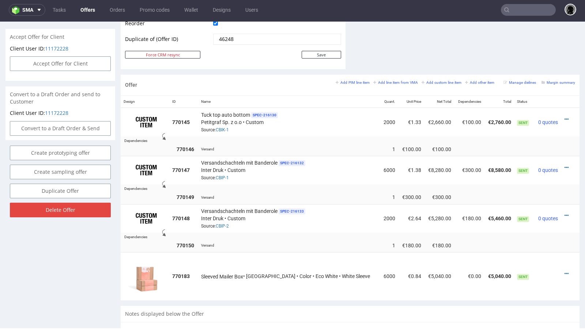
scroll to position [386, 0]
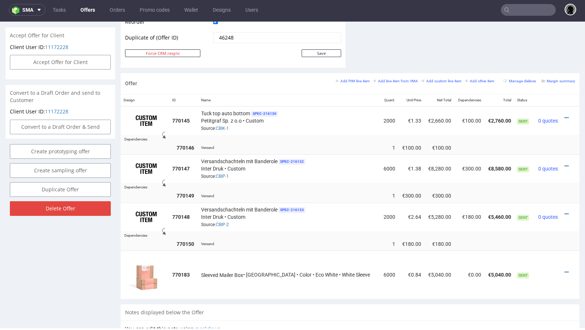
click at [90, 10] on link "Offers" at bounding box center [87, 10] width 23 height 12
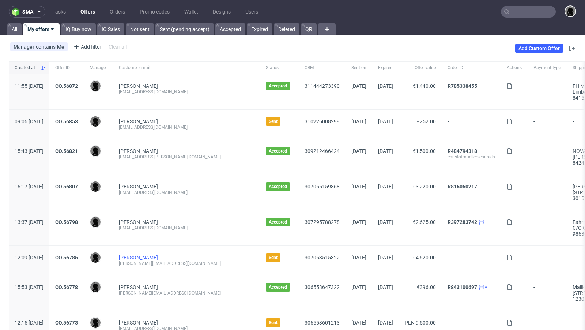
click at [158, 255] on link "Anna Mazzonetto" at bounding box center [138, 258] width 39 height 6
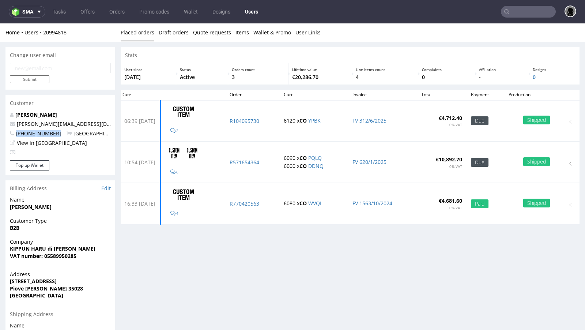
drag, startPoint x: 57, startPoint y: 134, endPoint x: 17, endPoint y: 133, distance: 39.9
click at [17, 133] on p "+393519928684 Italy" at bounding box center [60, 133] width 101 height 7
copy span "+393519928684"
drag, startPoint x: 76, startPoint y: 124, endPoint x: 18, endPoint y: 123, distance: 58.2
click at [18, 123] on p "[PERSON_NAME][EMAIL_ADDRESS][DOMAIN_NAME]" at bounding box center [60, 123] width 101 height 7
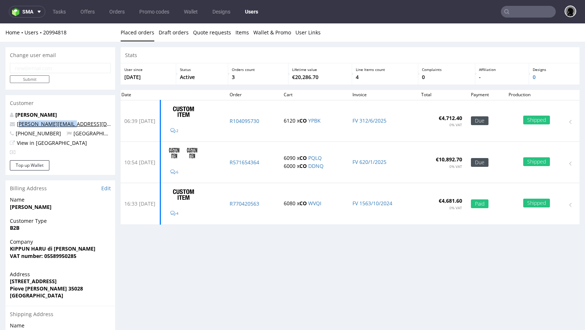
copy link "nna@kippun-haru.com"
click at [80, 14] on link "Offers" at bounding box center [87, 12] width 23 height 12
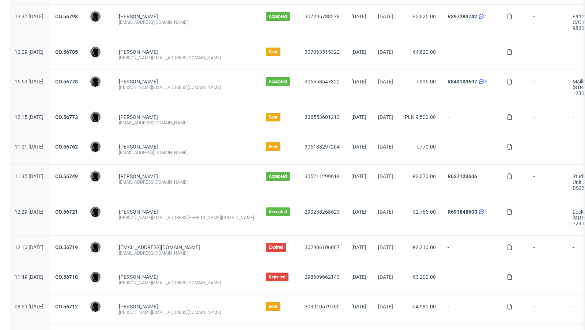
scroll to position [207, 0]
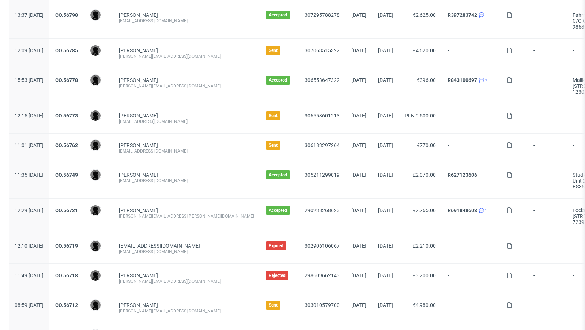
click at [183, 150] on div "[EMAIL_ADDRESS][DOMAIN_NAME]" at bounding box center [186, 151] width 135 height 6
copy div "[EMAIL_ADDRESS][DOMAIN_NAME]"
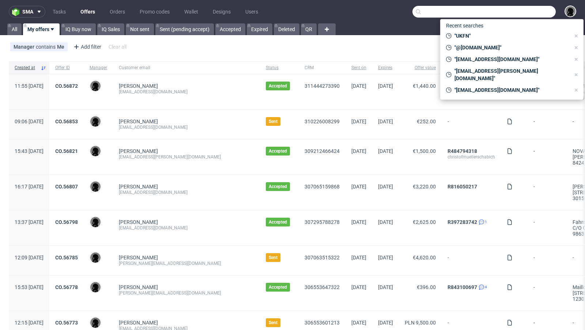
click at [519, 10] on input "text" at bounding box center [484, 12] width 143 height 12
paste input "[EMAIL_ADDRESS][DOMAIN_NAME]"
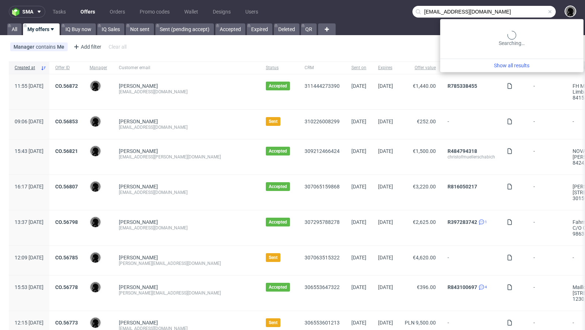
type input "[EMAIL_ADDRESS][DOMAIN_NAME]"
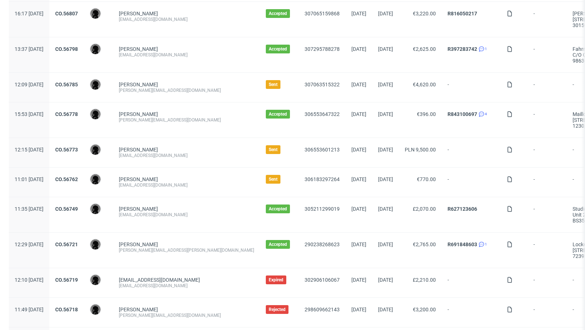
scroll to position [175, 0]
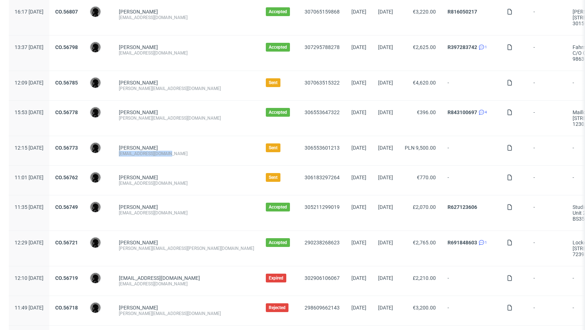
drag, startPoint x: 196, startPoint y: 151, endPoint x: 137, endPoint y: 152, distance: 58.5
click at [137, 152] on div "Mikołaj Dyzio m.dyzio@labombabath.pl" at bounding box center [186, 150] width 147 height 29
copy div "m.dyzio@labombabath.pl"
click at [78, 147] on link "CO.56773" at bounding box center [66, 148] width 23 height 6
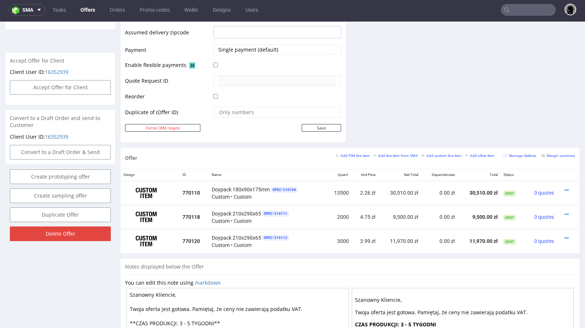
scroll to position [314, 0]
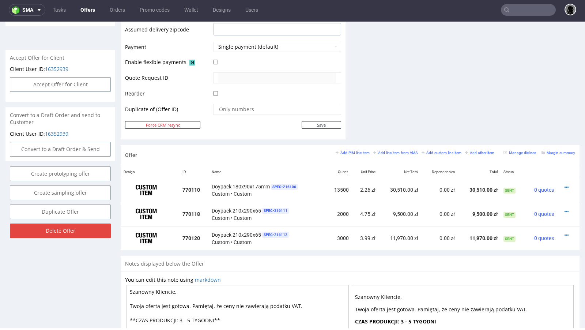
click at [89, 11] on link "Offers" at bounding box center [87, 10] width 23 height 12
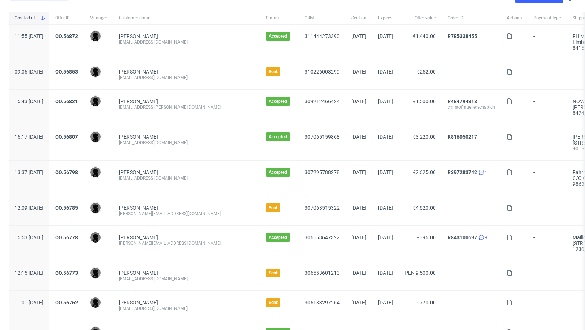
scroll to position [53, 0]
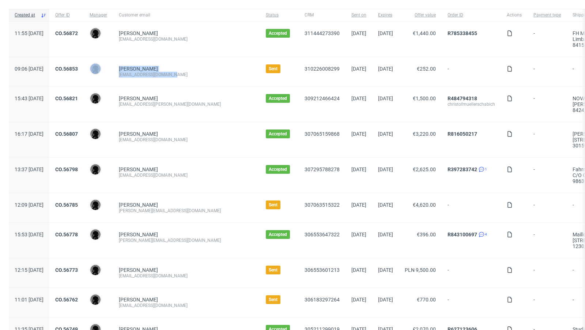
drag, startPoint x: 191, startPoint y: 75, endPoint x: 134, endPoint y: 74, distance: 57.4
click at [134, 74] on div "09:06 Thu 18.09.2025 CO.56853 Dawid Urbanowicz Gesine Hütter hello@drinkevenbet…" at bounding box center [441, 72] width 865 height 30
click at [113, 74] on div "[PERSON_NAME]" at bounding box center [98, 71] width 29 height 29
drag, startPoint x: 193, startPoint y: 73, endPoint x: 139, endPoint y: 73, distance: 54.1
click at [139, 73] on div "Gesine Hütter hello@drinkevenbetter.de" at bounding box center [186, 71] width 147 height 29
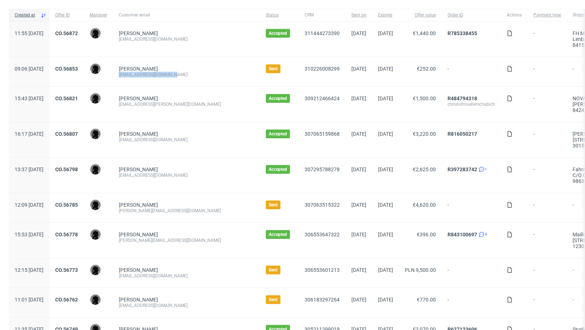
copy div "hello@drinkevenbetter.de"
click at [78, 68] on link "CO.56853" at bounding box center [66, 69] width 23 height 6
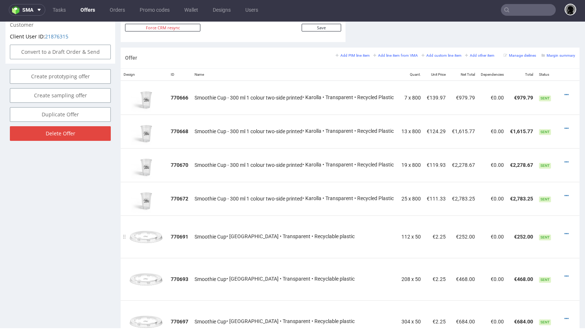
scroll to position [411, 0]
click at [565, 194] on icon at bounding box center [567, 196] width 4 height 5
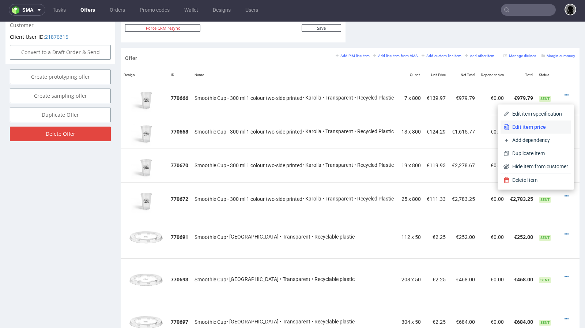
click at [525, 130] on span "Edit item price" at bounding box center [539, 126] width 59 height 7
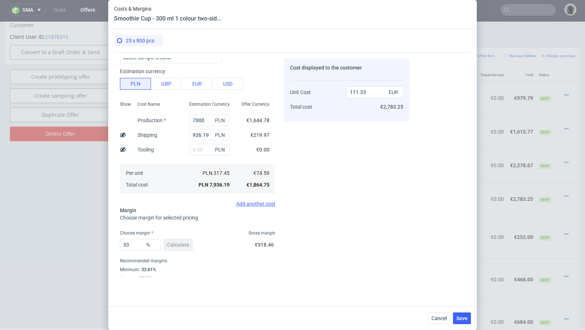
scroll to position [0, 0]
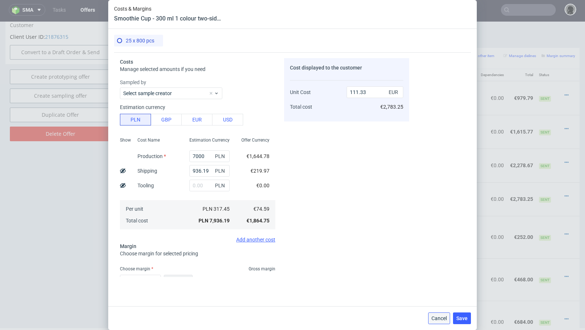
click at [442, 316] on span "Cancel" at bounding box center [439, 318] width 15 height 5
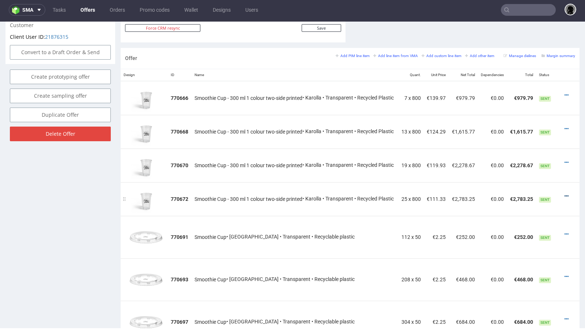
click at [565, 194] on icon at bounding box center [567, 196] width 4 height 5
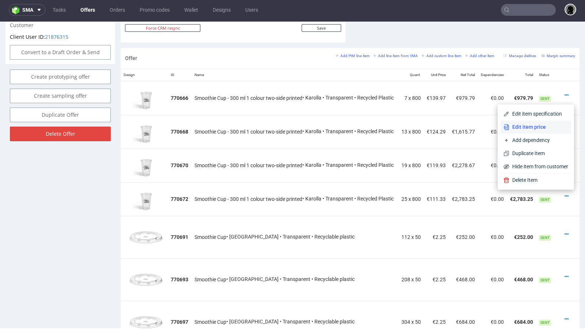
click at [528, 131] on li "Edit item price" at bounding box center [536, 126] width 71 height 13
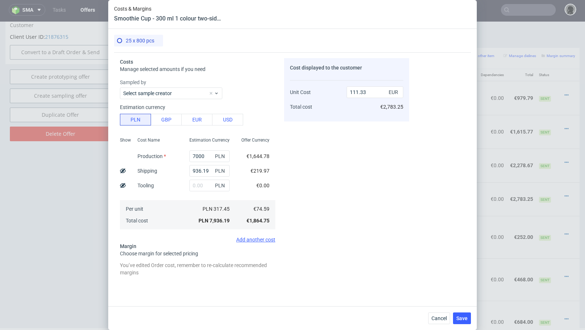
scroll to position [69, 0]
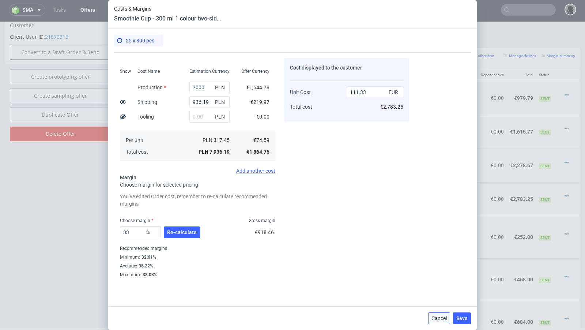
click at [436, 316] on span "Cancel" at bounding box center [439, 318] width 15 height 5
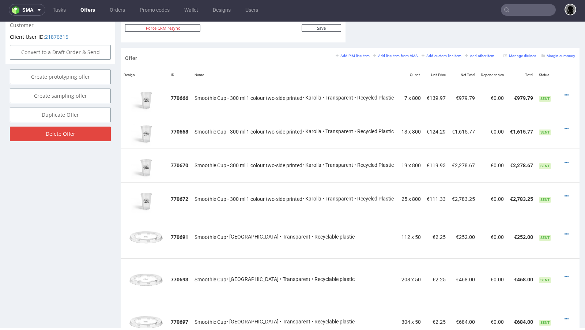
click at [511, 13] on input "text" at bounding box center [528, 10] width 55 height 12
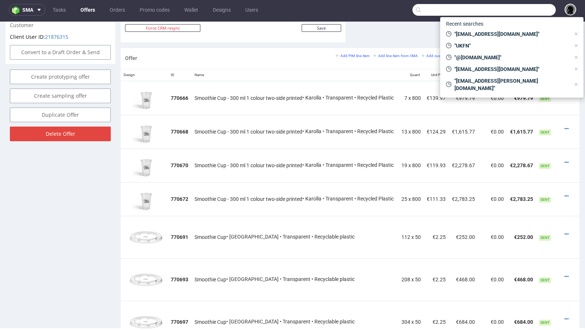
paste input "melanie.keller@delicret.de"
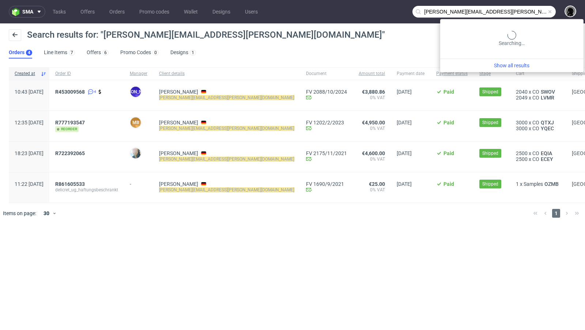
click at [514, 9] on input "melanie.keller@delicret.de" at bounding box center [484, 12] width 143 height 12
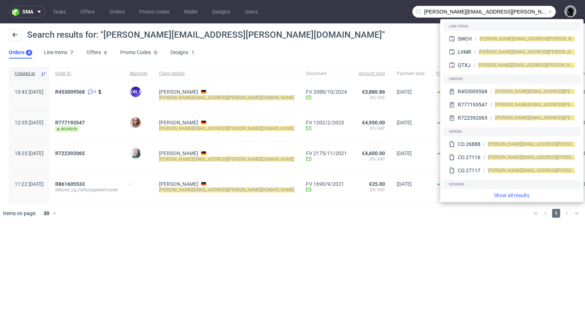
drag, startPoint x: 457, startPoint y: 11, endPoint x: 394, endPoint y: 8, distance: 62.3
click at [394, 8] on nav "sma Tasks Offers Orders Promo codes Wallet Designs Users melanie.keller@delicre…" at bounding box center [292, 11] width 585 height 23
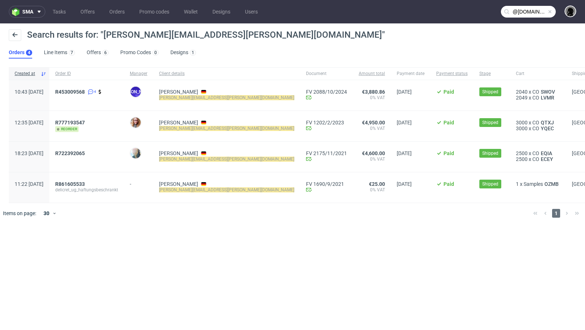
type input "@delicret.de"
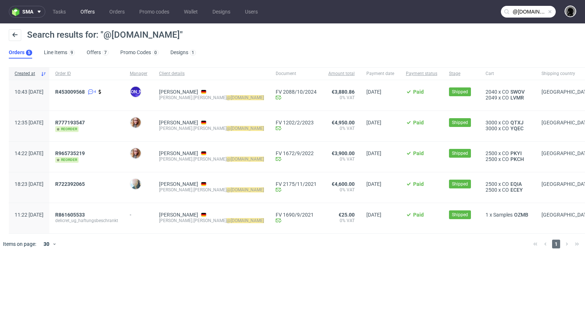
click at [91, 12] on link "Offers" at bounding box center [87, 12] width 23 height 12
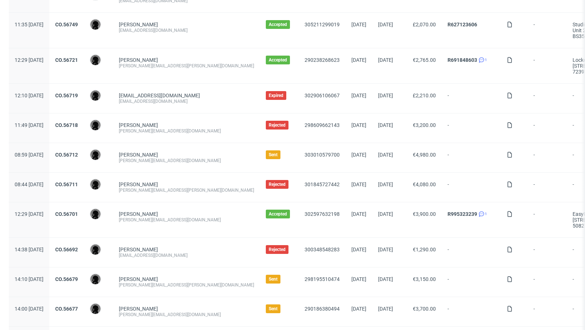
scroll to position [359, 0]
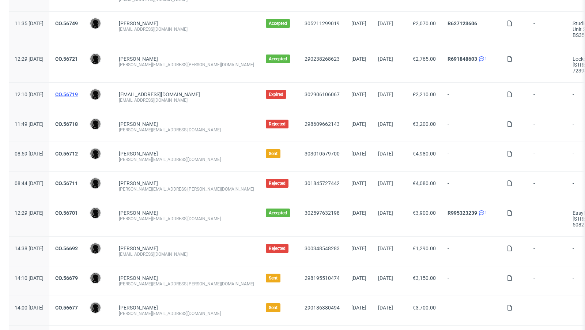
click at [78, 91] on link "CO.56719" at bounding box center [66, 94] width 23 height 6
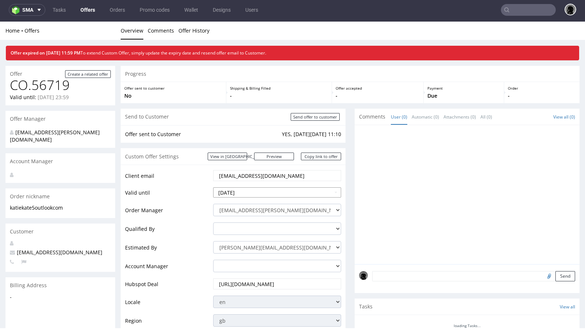
click at [261, 191] on input "2025-09-17" at bounding box center [277, 192] width 128 height 10
click at [193, 183] on td "Client email" at bounding box center [168, 177] width 86 height 17
click at [240, 182] on td "katiekate5@outlook.com" at bounding box center [276, 177] width 130 height 17
click at [242, 189] on input "2025-09-17" at bounding box center [277, 192] width 128 height 10
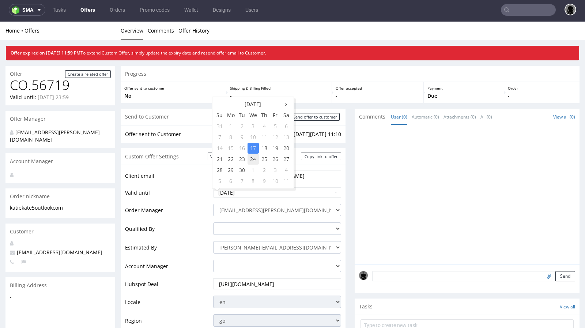
click at [255, 159] on td "24" at bounding box center [253, 159] width 11 height 11
type input "2025-09-24"
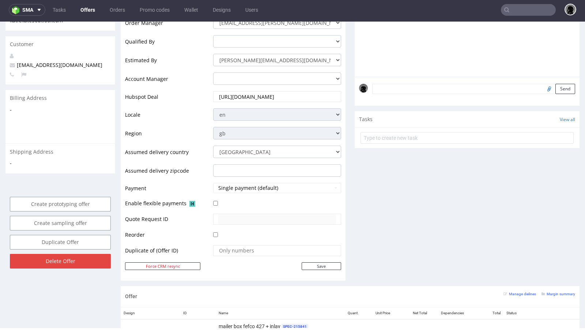
scroll to position [195, 0]
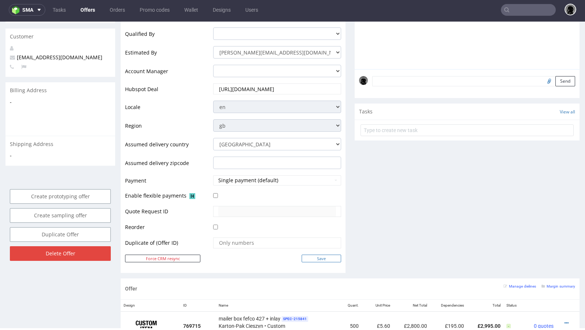
click at [322, 259] on input "Save" at bounding box center [322, 259] width 40 height 8
type input "In progress..."
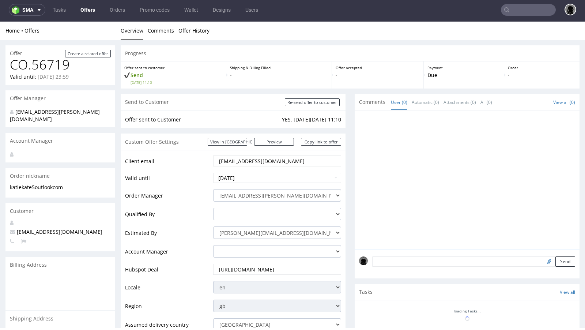
scroll to position [0, 0]
click at [90, 13] on link "Offers" at bounding box center [87, 10] width 23 height 12
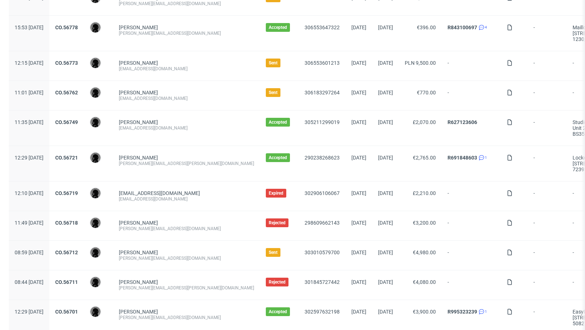
scroll to position [260, 0]
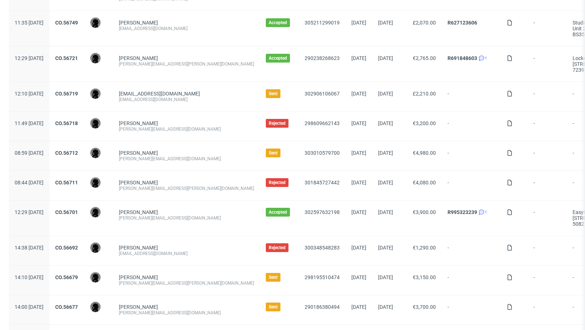
scroll to position [344, 0]
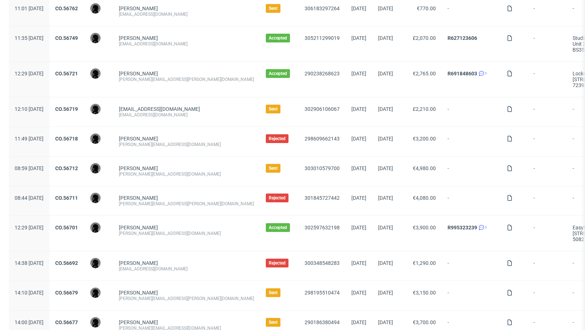
click at [184, 112] on div "[EMAIL_ADDRESS][DOMAIN_NAME]" at bounding box center [186, 115] width 135 height 6
copy div "[EMAIL_ADDRESS][DOMAIN_NAME]"
click at [222, 153] on div "Markic Boris [EMAIL_ADDRESS][DOMAIN_NAME]" at bounding box center [186, 141] width 147 height 29
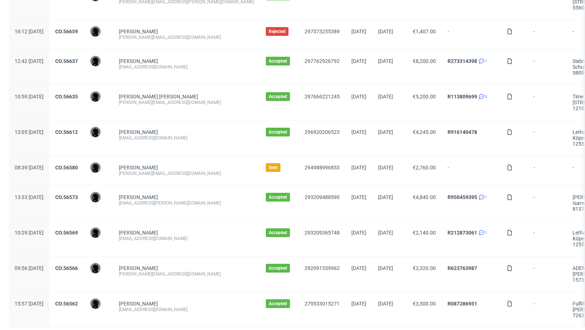
scroll to position [751, 0]
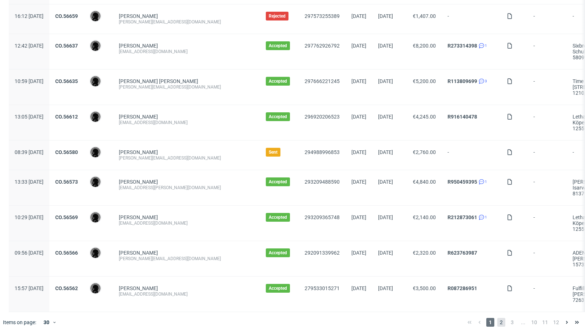
click at [498, 318] on span "2" at bounding box center [502, 322] width 8 height 9
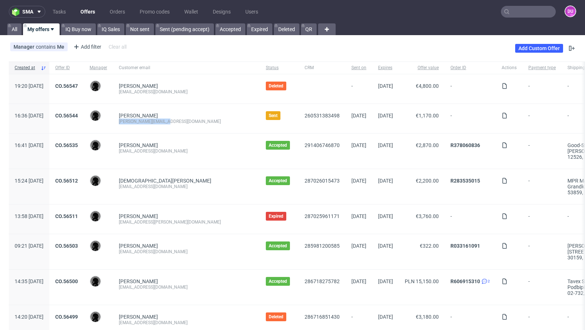
drag, startPoint x: 192, startPoint y: 121, endPoint x: 138, endPoint y: 121, distance: 54.1
click at [138, 121] on div "[PERSON_NAME] [PERSON_NAME][EMAIL_ADDRESS][DOMAIN_NAME]" at bounding box center [186, 118] width 147 height 29
copy div "[PERSON_NAME][EMAIL_ADDRESS][DOMAIN_NAME]"
click at [191, 145] on div "[PERSON_NAME]" at bounding box center [186, 145] width 135 height 6
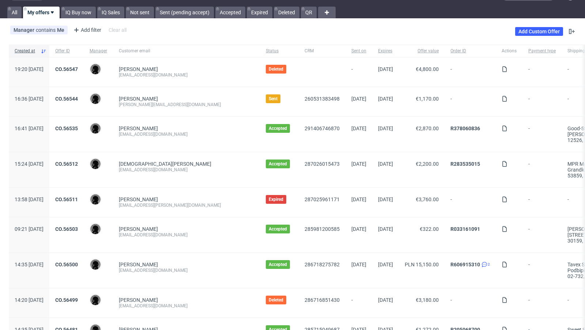
scroll to position [34, 0]
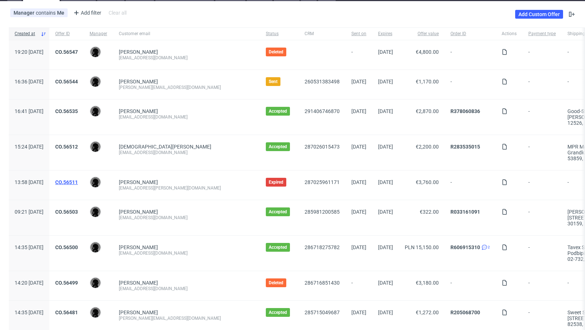
click at [78, 181] on link "CO.56511" at bounding box center [66, 182] width 23 height 6
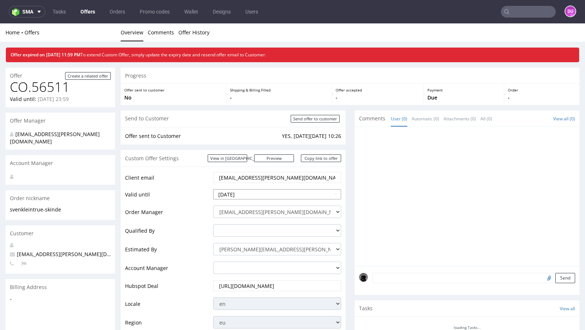
click at [257, 197] on input "2025-09-17" at bounding box center [277, 194] width 128 height 10
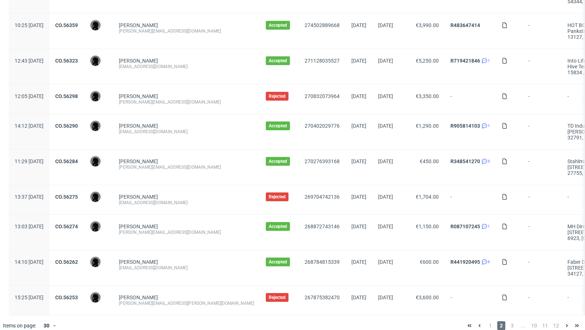
scroll to position [780, 0]
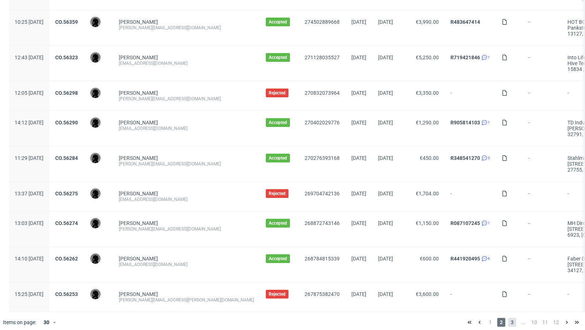
click at [509, 318] on span "3" at bounding box center [513, 322] width 8 height 9
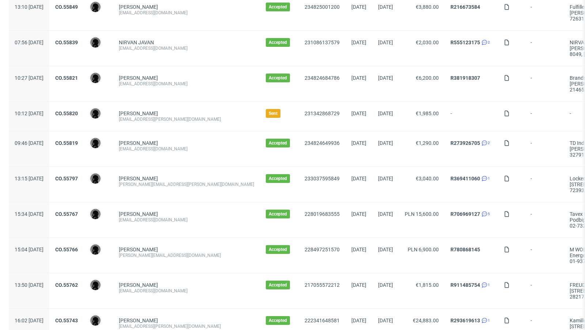
scroll to position [672, 0]
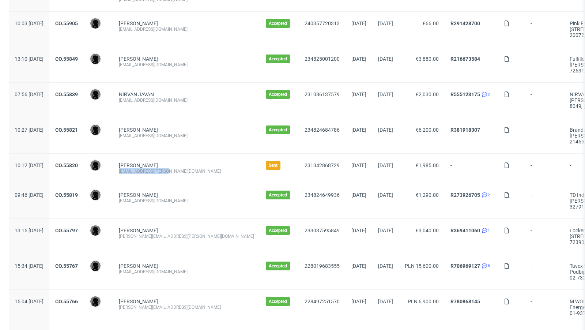
drag, startPoint x: 188, startPoint y: 168, endPoint x: 140, endPoint y: 165, distance: 47.3
click at [140, 165] on div "Lea Ernst support@lea-ernst.com" at bounding box center [186, 168] width 147 height 29
copy div "support@lea-ernst.com"
click at [150, 162] on link "Lea Ernst" at bounding box center [138, 165] width 39 height 6
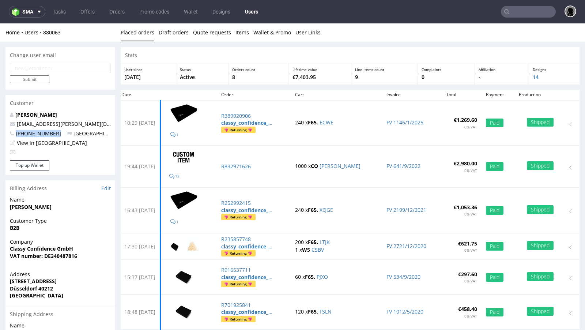
drag, startPoint x: 57, startPoint y: 134, endPoint x: 12, endPoint y: 133, distance: 45.0
click at [12, 133] on p "+4915161438188 Germany" at bounding box center [60, 133] width 101 height 7
copy span "+4915161438188"
drag, startPoint x: 77, startPoint y: 125, endPoint x: 17, endPoint y: 123, distance: 60.0
click at [17, 123] on p "support@lea-ernst.com" at bounding box center [60, 123] width 101 height 7
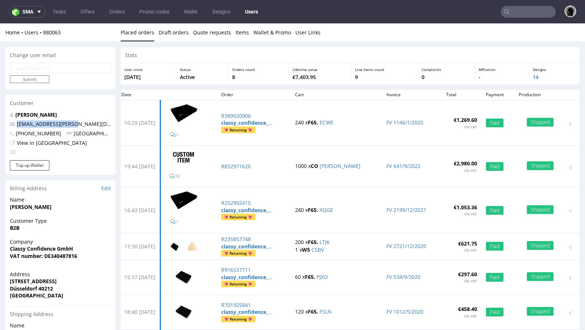
copy link "support@lea-ernst.com"
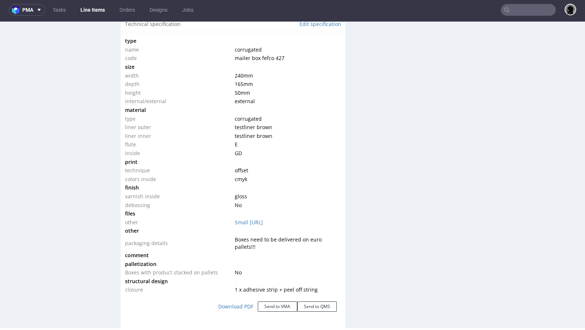
scroll to position [699, 0]
click at [296, 178] on td "cmyk" at bounding box center [287, 178] width 108 height 9
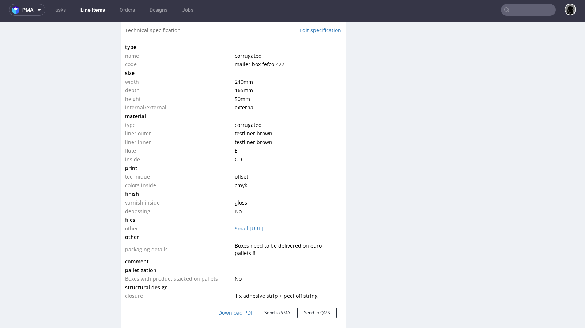
scroll to position [694, 0]
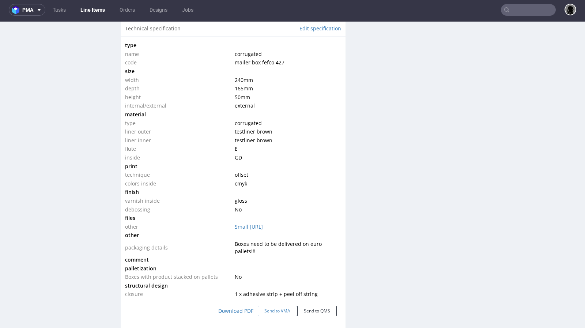
click at [269, 311] on button "Send to VMA" at bounding box center [278, 311] width 40 height 10
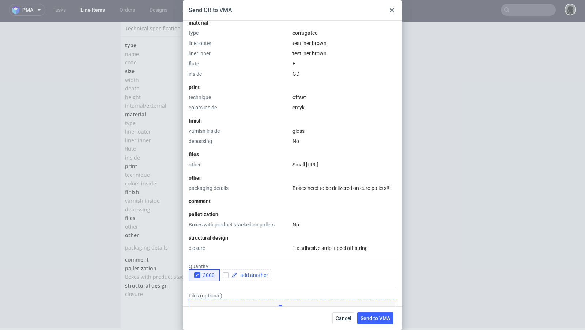
scroll to position [247, 0]
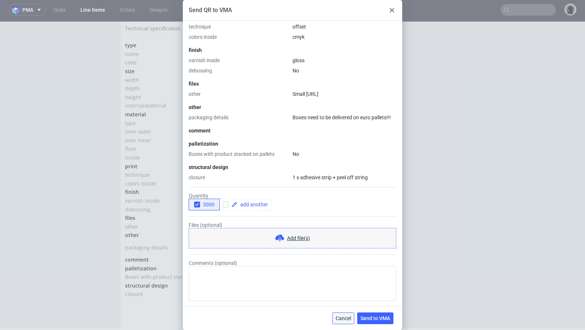
click at [342, 314] on button "Cancel" at bounding box center [344, 318] width 22 height 12
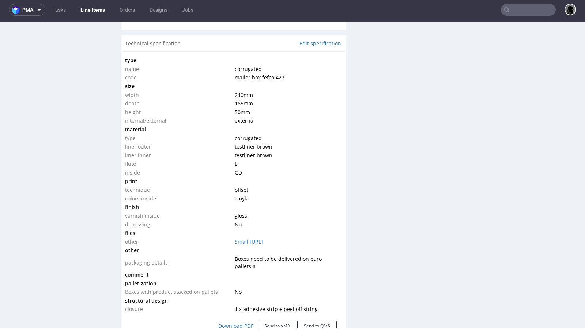
scroll to position [685, 0]
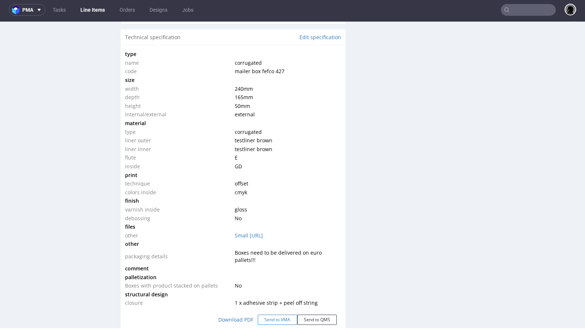
click at [273, 318] on button "Send to VMA" at bounding box center [278, 320] width 40 height 10
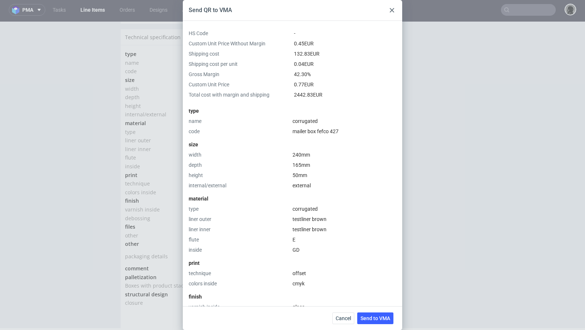
scroll to position [247, 0]
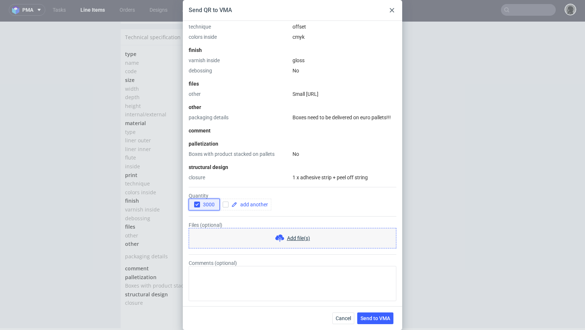
click at [197, 206] on icon "button" at bounding box center [197, 204] width 5 height 5
click at [224, 205] on input "checkbox" at bounding box center [226, 205] width 6 height 6
checkbox input "true"
click at [245, 202] on span at bounding box center [252, 204] width 31 height 5
checkbox input "true"
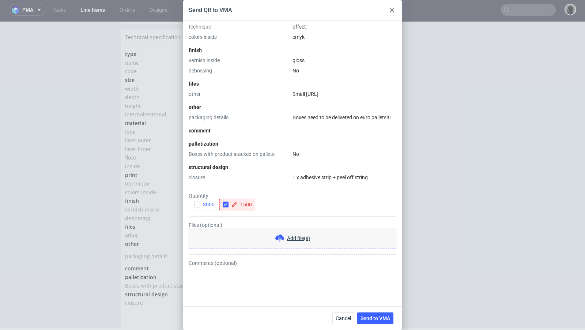
click at [247, 180] on div "closure" at bounding box center [239, 177] width 101 height 7
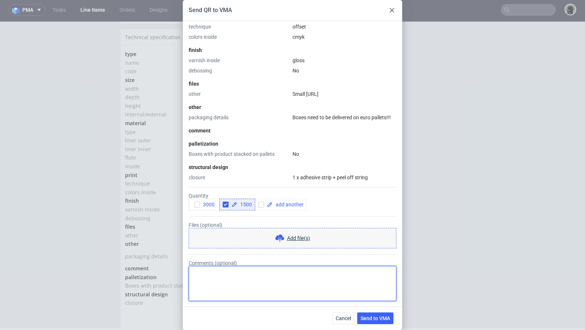
click at [253, 275] on textarea "Comments (optional)" at bounding box center [293, 283] width 208 height 35
click at [238, 274] on textarea "tym razem varnish Matt." at bounding box center [293, 283] width 208 height 35
click at [234, 272] on textarea "tym razem varnish matt." at bounding box center [293, 283] width 208 height 35
click at [255, 271] on textarea "tym razem varnish matt." at bounding box center [293, 283] width 208 height 35
type textarea "tym razem varnish matowy."
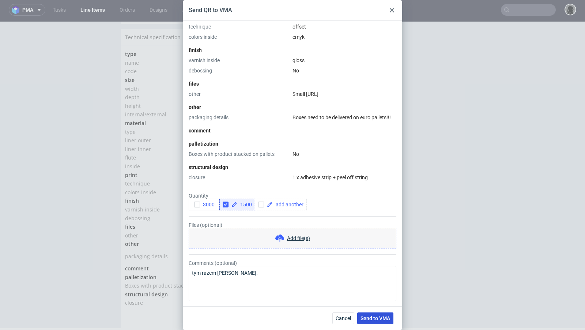
click at [363, 315] on button "Send to VMA" at bounding box center [375, 318] width 36 height 12
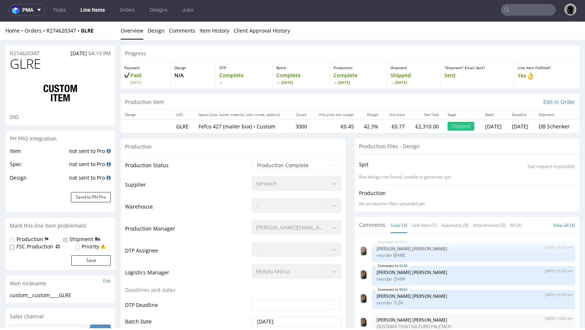
select select "in_progress"
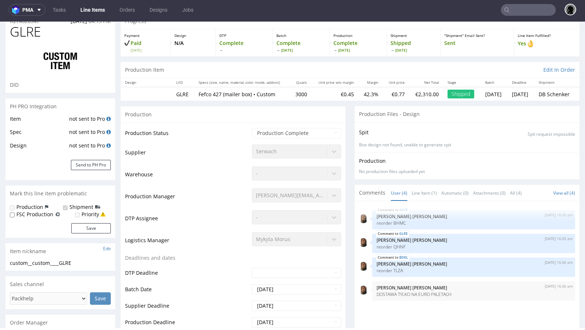
scroll to position [0, 0]
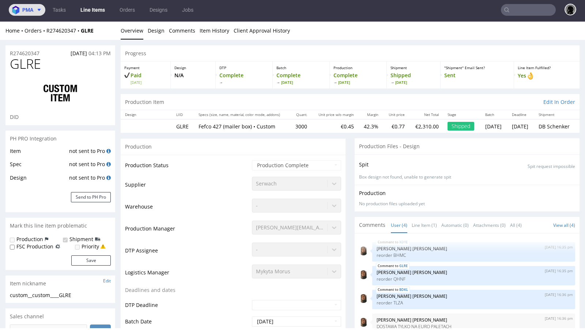
click at [32, 8] on span "pma" at bounding box center [27, 9] width 11 height 5
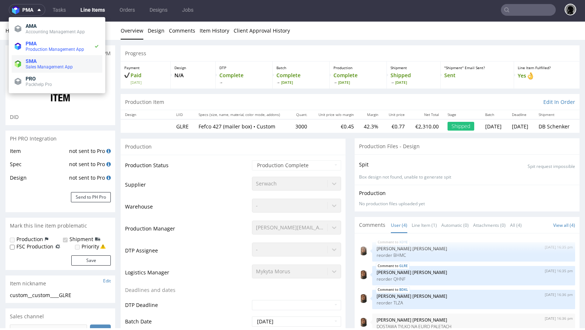
click at [35, 59] on span "SMA" at bounding box center [31, 61] width 11 height 6
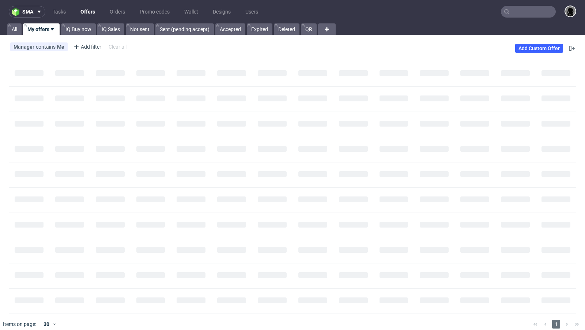
click at [91, 10] on link "Offers" at bounding box center [87, 12] width 23 height 12
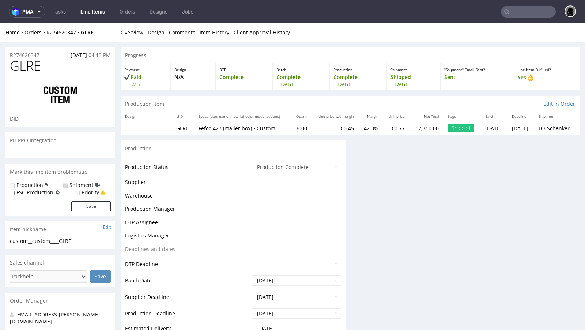
click at [510, 9] on input "text" at bounding box center [528, 12] width 55 height 12
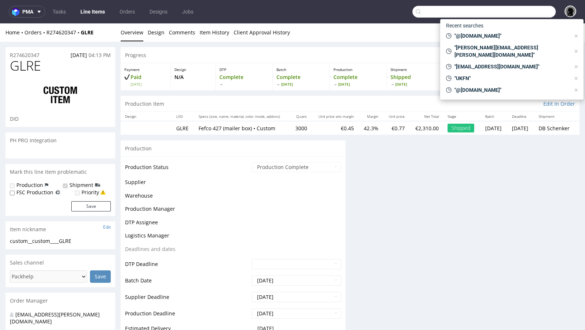
paste input "[EMAIL_ADDRESS][DOMAIN_NAME]"
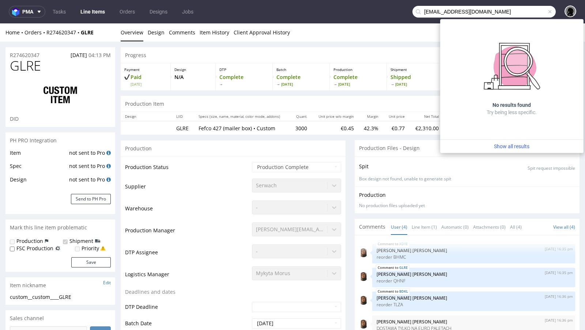
click at [423, 12] on input "[EMAIL_ADDRESS][DOMAIN_NAME]" at bounding box center [484, 12] width 143 height 12
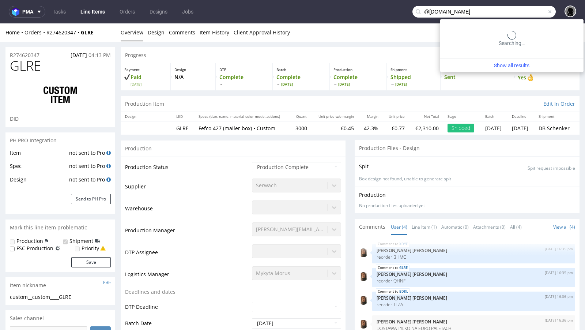
type input "@[DOMAIN_NAME]"
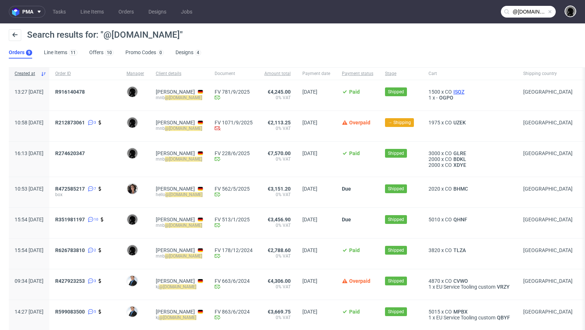
click at [466, 89] on span "ISQZ" at bounding box center [459, 92] width 14 height 6
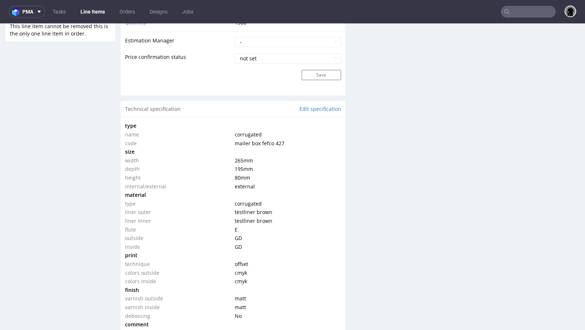
scroll to position [637, 0]
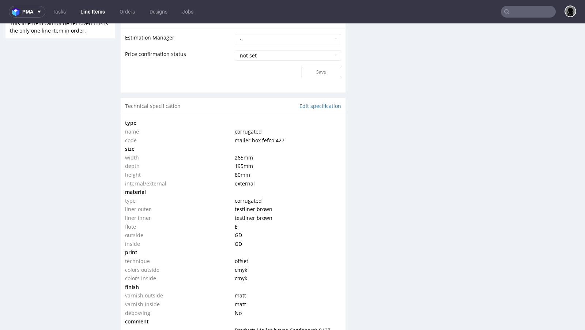
type input "@[DOMAIN_NAME]"
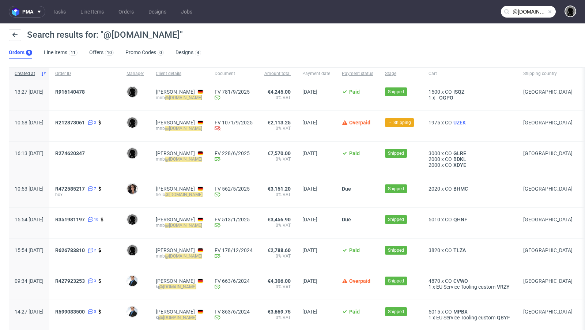
click at [468, 120] on span "UZEK" at bounding box center [459, 123] width 15 height 6
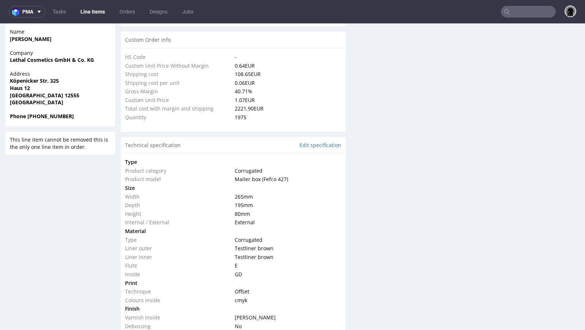
scroll to position [521, 0]
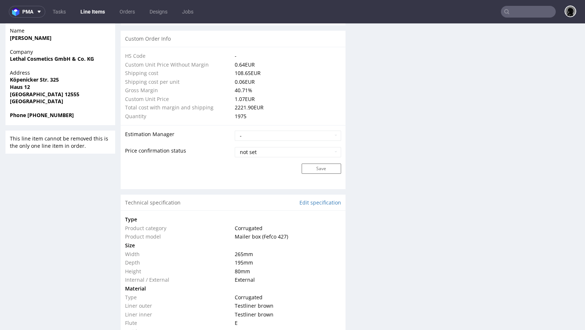
type input "@lethalcosmetics.com"
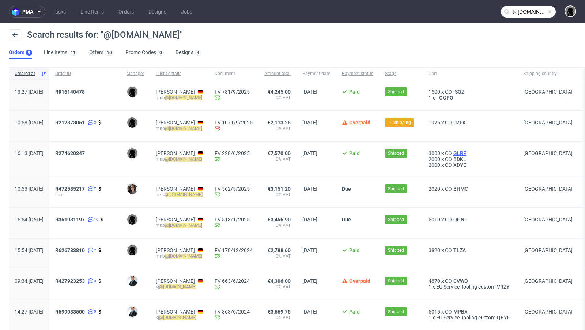
click at [468, 154] on span "GLRE" at bounding box center [460, 153] width 16 height 6
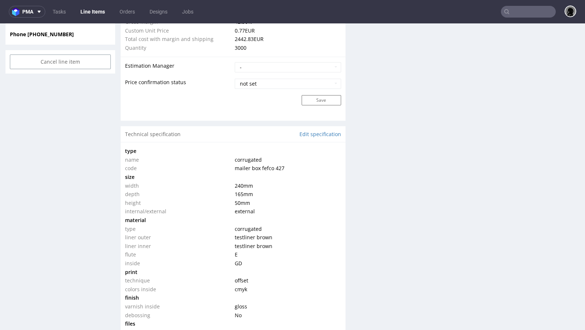
scroll to position [593, 0]
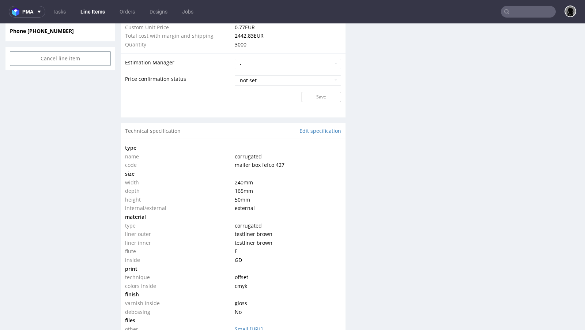
type input "@lethalcosmetics.com"
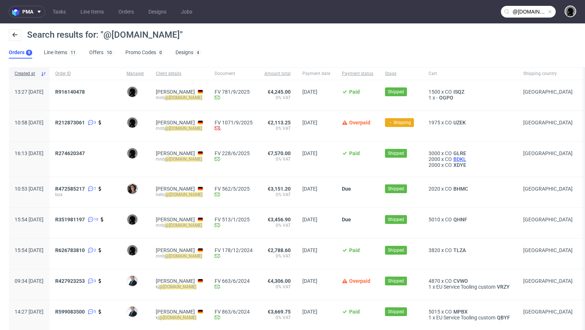
click at [468, 158] on span "BDKL" at bounding box center [460, 159] width 16 height 6
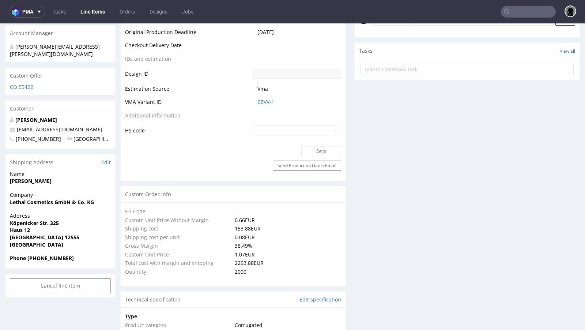
select select "in_progress"
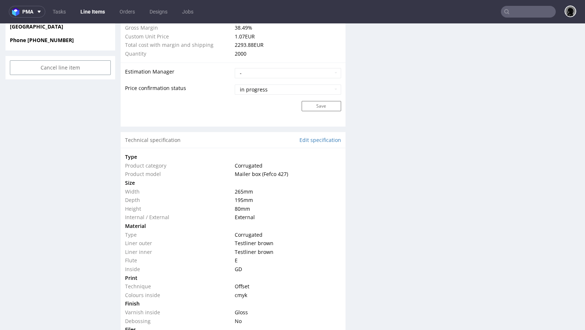
scroll to position [621, 0]
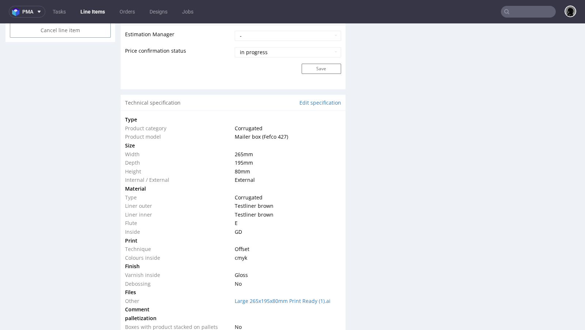
type input "@lethalcosmetics.com"
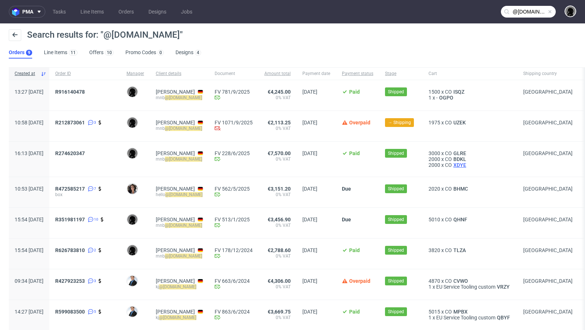
click at [468, 165] on span "XDYE" at bounding box center [460, 165] width 16 height 6
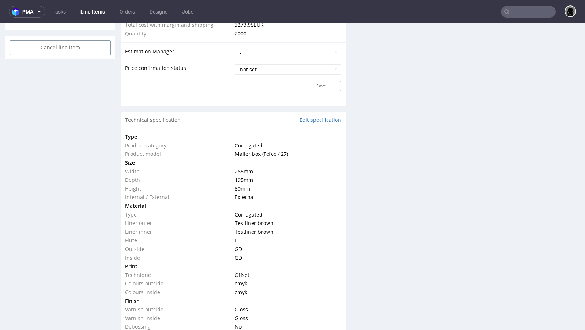
scroll to position [615, 0]
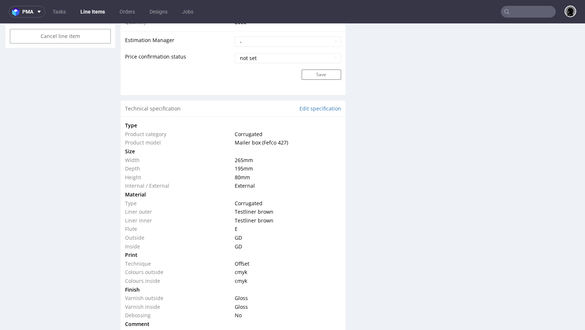
type input "@lethalcosmetics.com"
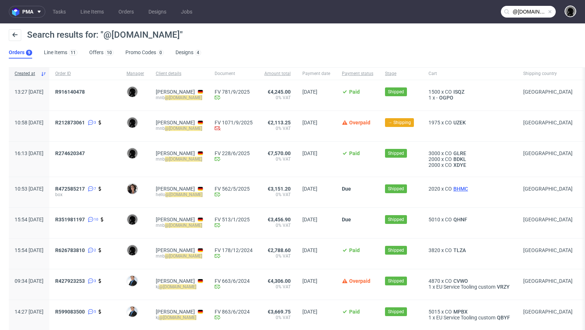
click at [470, 187] on span "BHMC" at bounding box center [461, 189] width 18 height 6
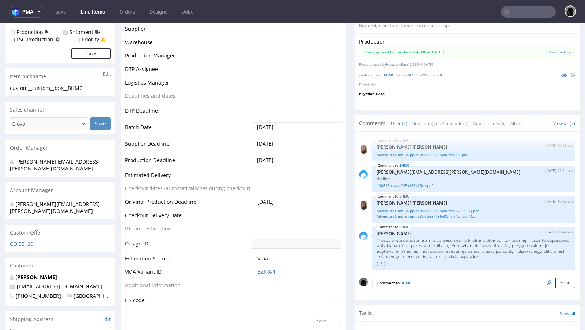
scroll to position [83, 0]
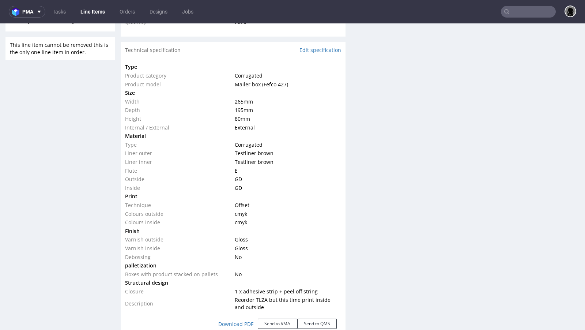
select select "in_progress"
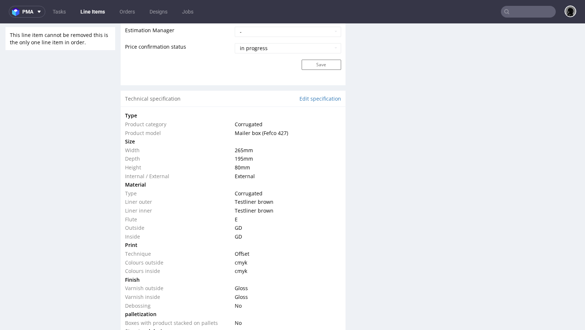
scroll to position [625, 0]
type input "@lethalcosmetics.com"
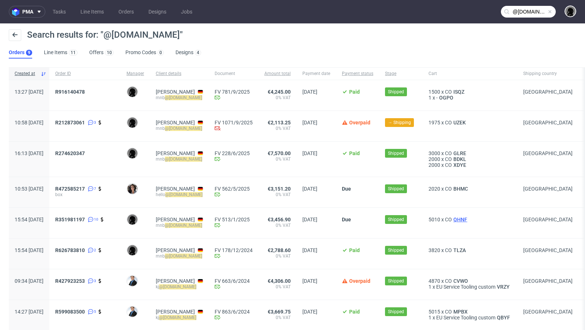
click at [469, 220] on span "QHNF" at bounding box center [460, 220] width 17 height 6
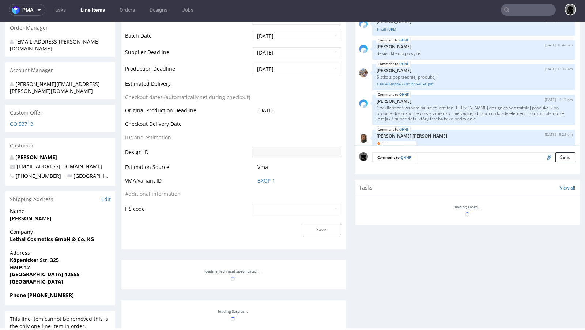
scroll to position [134, 0]
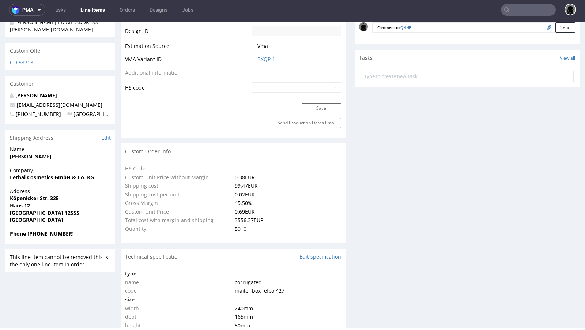
select select "in_progress"
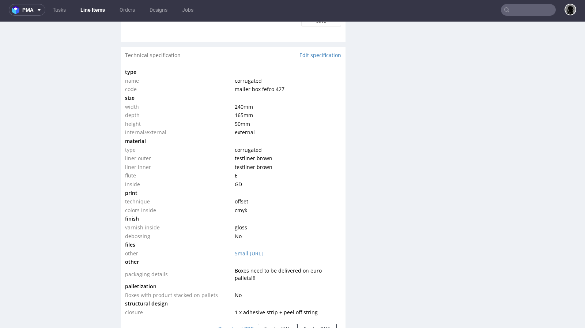
scroll to position [664, 0]
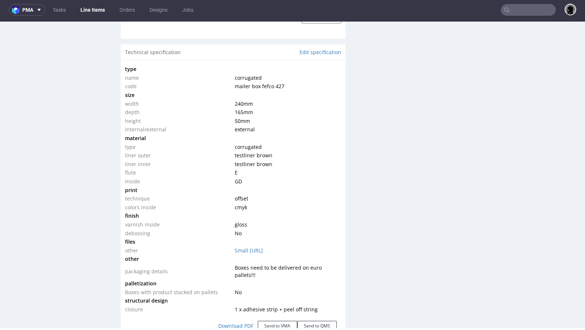
type input "@lethalcosmetics.com"
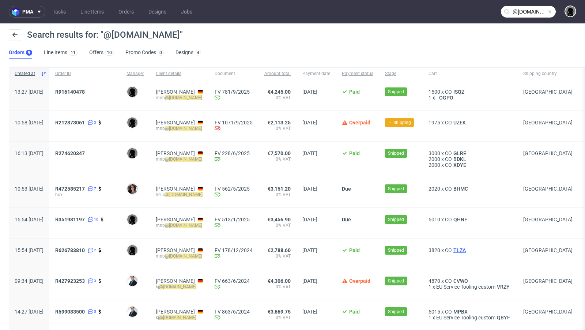
click at [468, 250] on span "TLZA" at bounding box center [459, 250] width 15 height 6
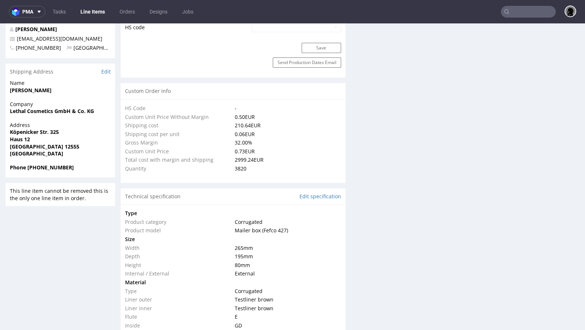
select select "in_progress"
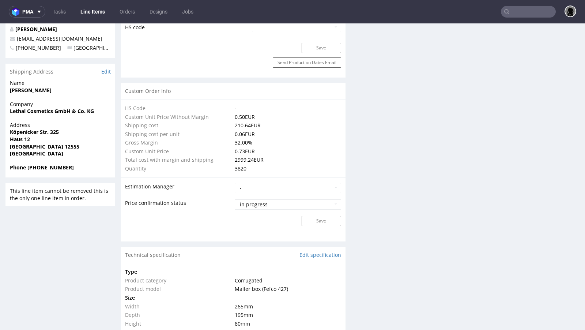
type input "3820"
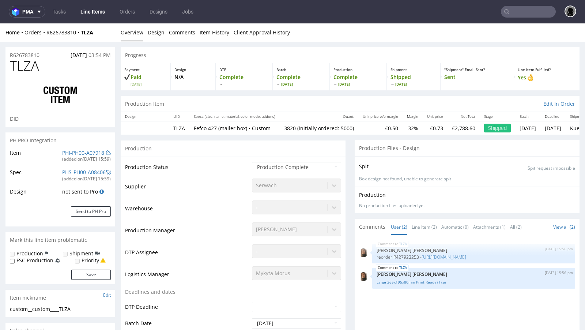
type input "@lethalcosmetics.com"
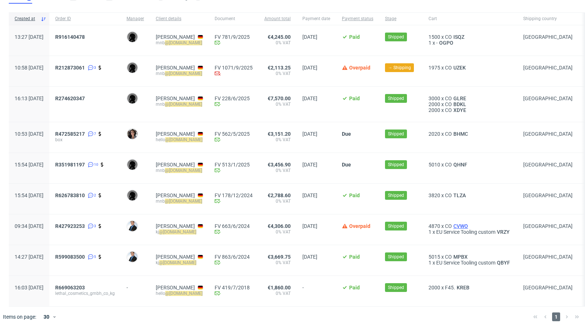
click at [470, 224] on span "CVWO" at bounding box center [461, 226] width 18 height 6
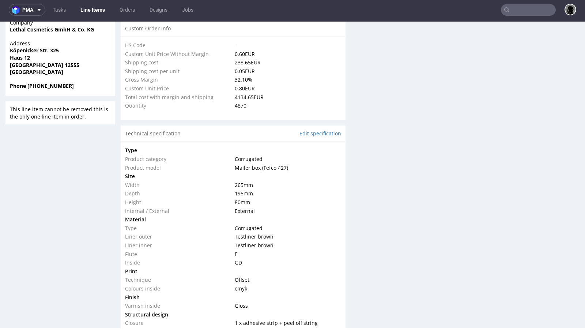
select select "in_progress"
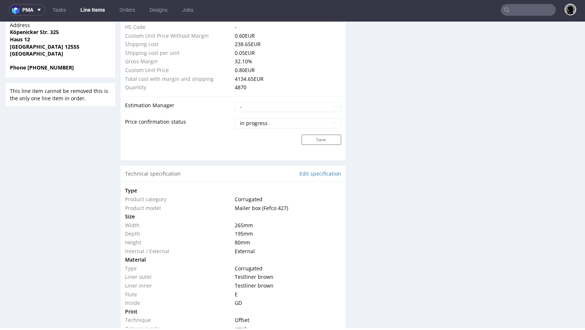
scroll to position [568, 0]
type input "@lethalcosmetics.com"
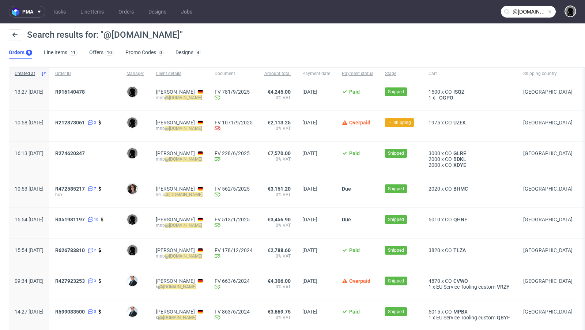
scroll to position [55, 0]
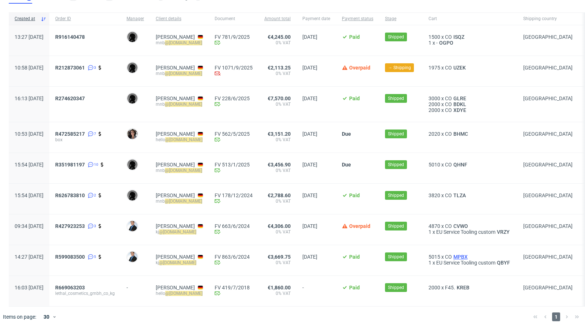
click at [469, 255] on span "MPBX" at bounding box center [460, 257] width 17 height 6
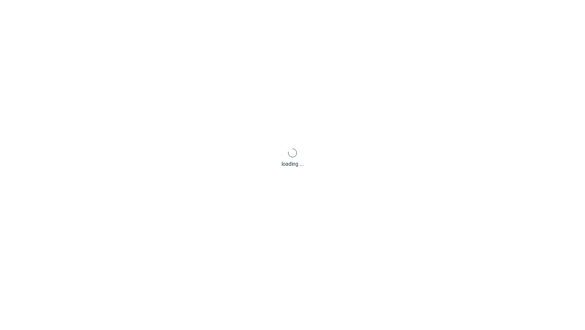
scroll to position [2, 0]
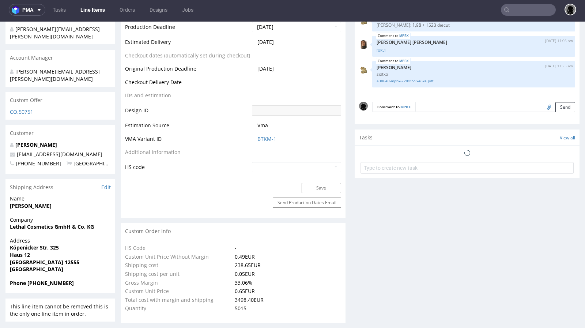
select select "in_progress"
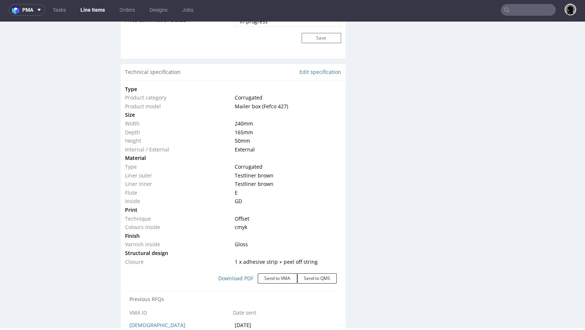
scroll to position [677, 0]
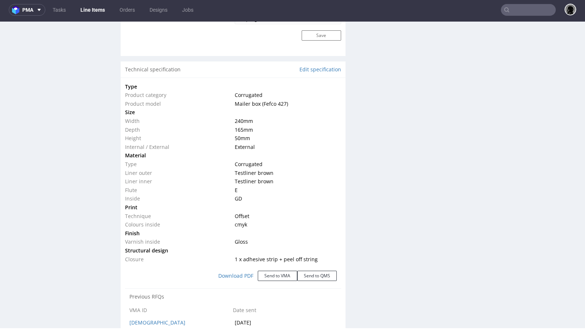
type input "@lethalcosmetics.com"
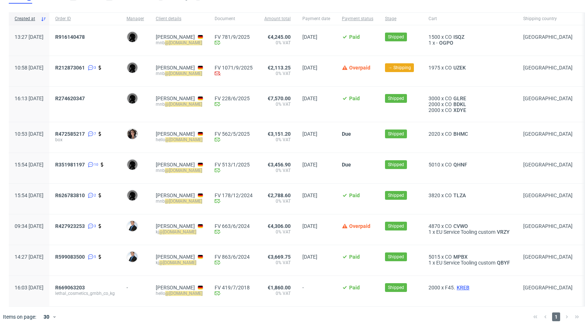
click at [471, 289] on span "KREB" at bounding box center [463, 288] width 16 height 6
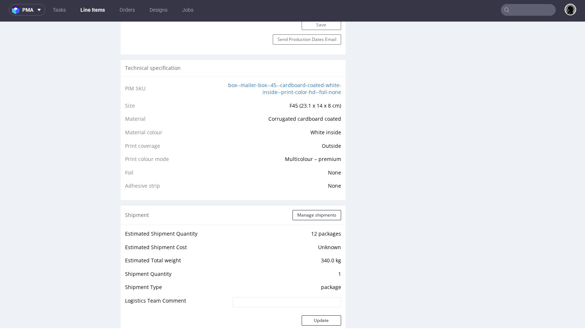
type input "@lethalcosmetics.com"
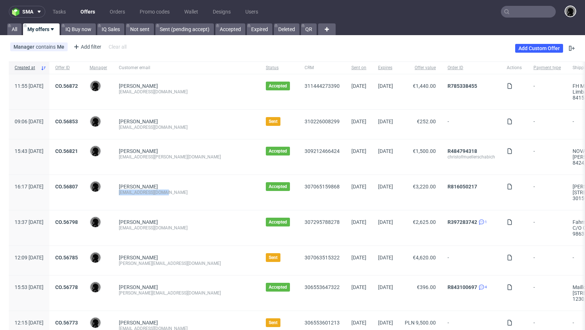
drag, startPoint x: 191, startPoint y: 191, endPoint x: 139, endPoint y: 191, distance: 51.2
click at [139, 191] on div "[PERSON_NAME] [PERSON_NAME][EMAIL_ADDRESS][DOMAIN_NAME]" at bounding box center [186, 192] width 147 height 35
copy div "[EMAIL_ADDRESS][DOMAIN_NAME]"
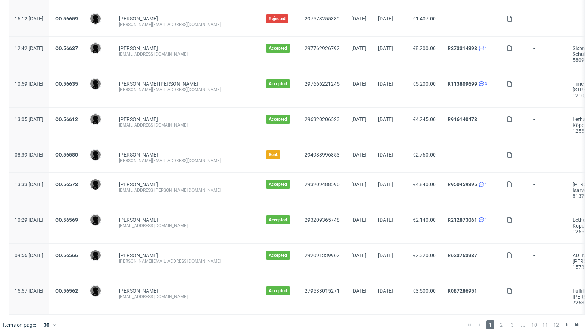
scroll to position [751, 0]
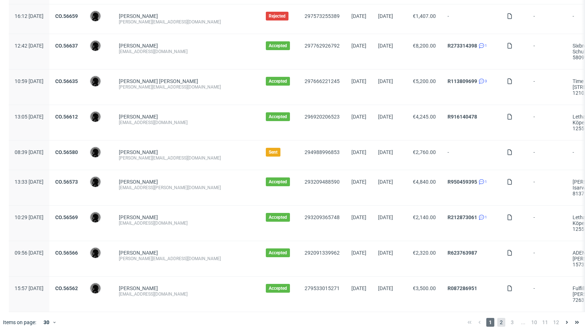
click at [498, 318] on span "2" at bounding box center [502, 322] width 8 height 9
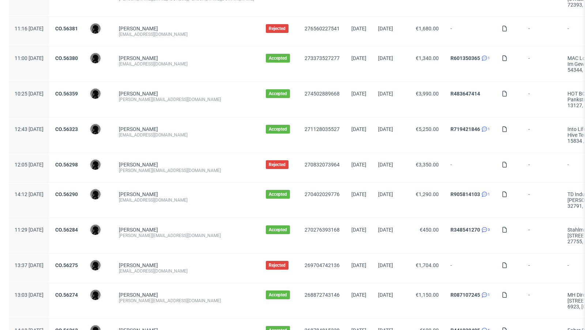
scroll to position [780, 0]
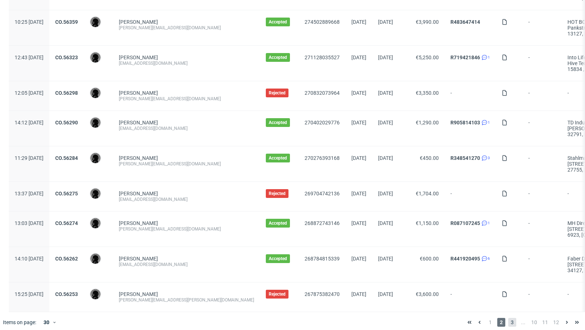
click at [509, 318] on span "3" at bounding box center [513, 322] width 8 height 9
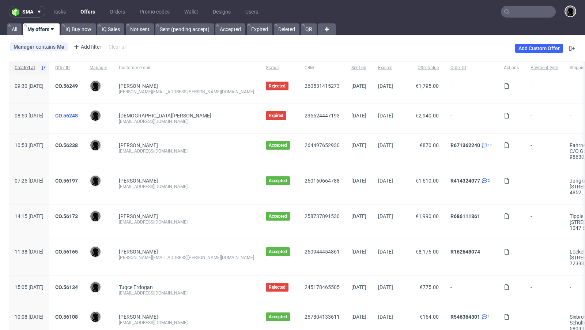
click at [78, 114] on link "CO.56248" at bounding box center [66, 116] width 23 height 6
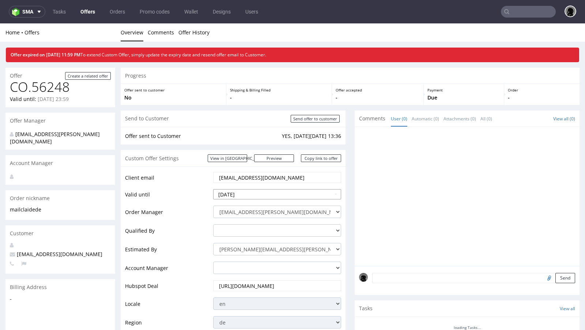
click at [251, 196] on input "[DATE]" at bounding box center [277, 194] width 128 height 10
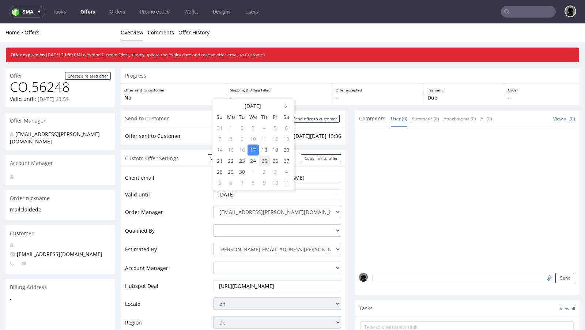
click at [266, 161] on td "25" at bounding box center [264, 160] width 11 height 11
type input "[DATE]"
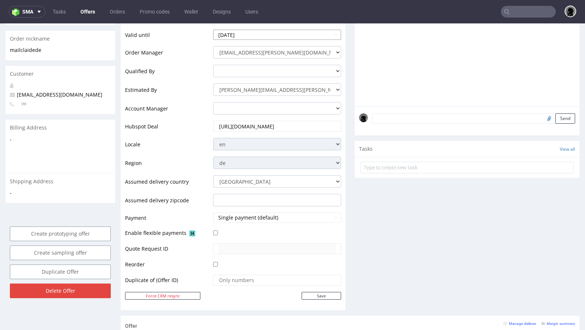
scroll to position [328, 0]
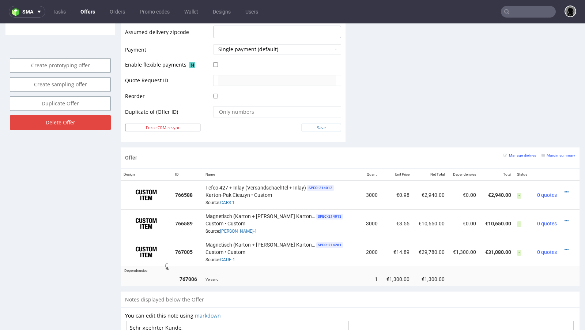
click at [315, 126] on input "Save" at bounding box center [322, 128] width 40 height 8
type input "In progress..."
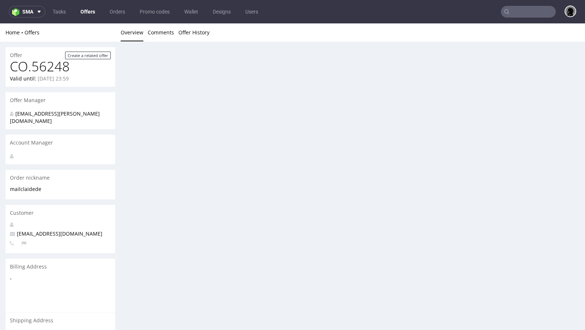
scroll to position [0, 0]
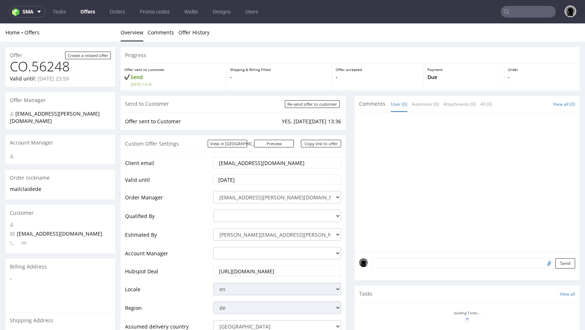
click at [89, 11] on link "Offers" at bounding box center [87, 12] width 23 height 12
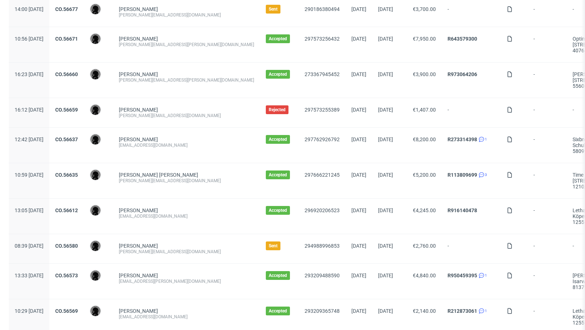
scroll to position [751, 0]
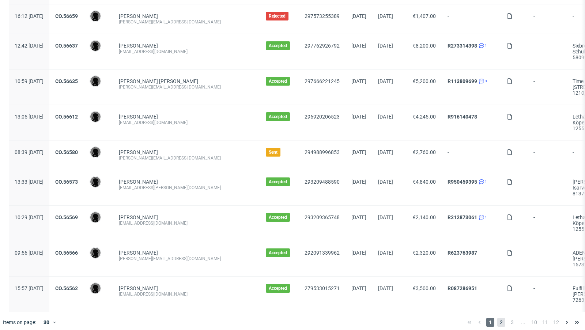
click at [499, 318] on span "2" at bounding box center [502, 322] width 8 height 9
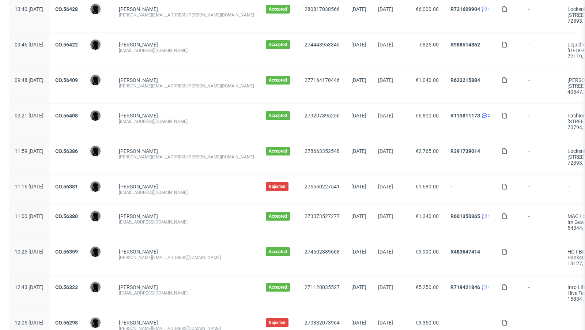
scroll to position [780, 0]
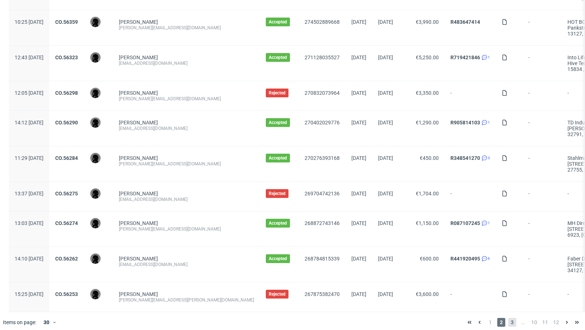
click at [509, 319] on span "3" at bounding box center [513, 322] width 8 height 9
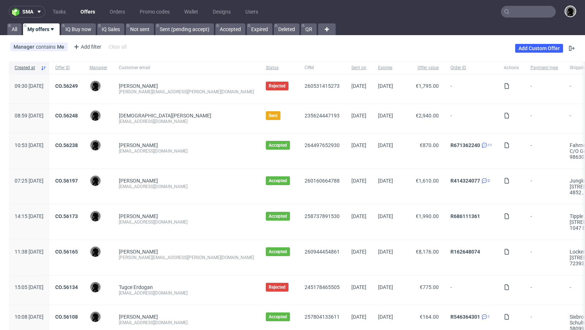
click at [89, 14] on link "Offers" at bounding box center [87, 12] width 23 height 12
